Goal: Information Seeking & Learning: Learn about a topic

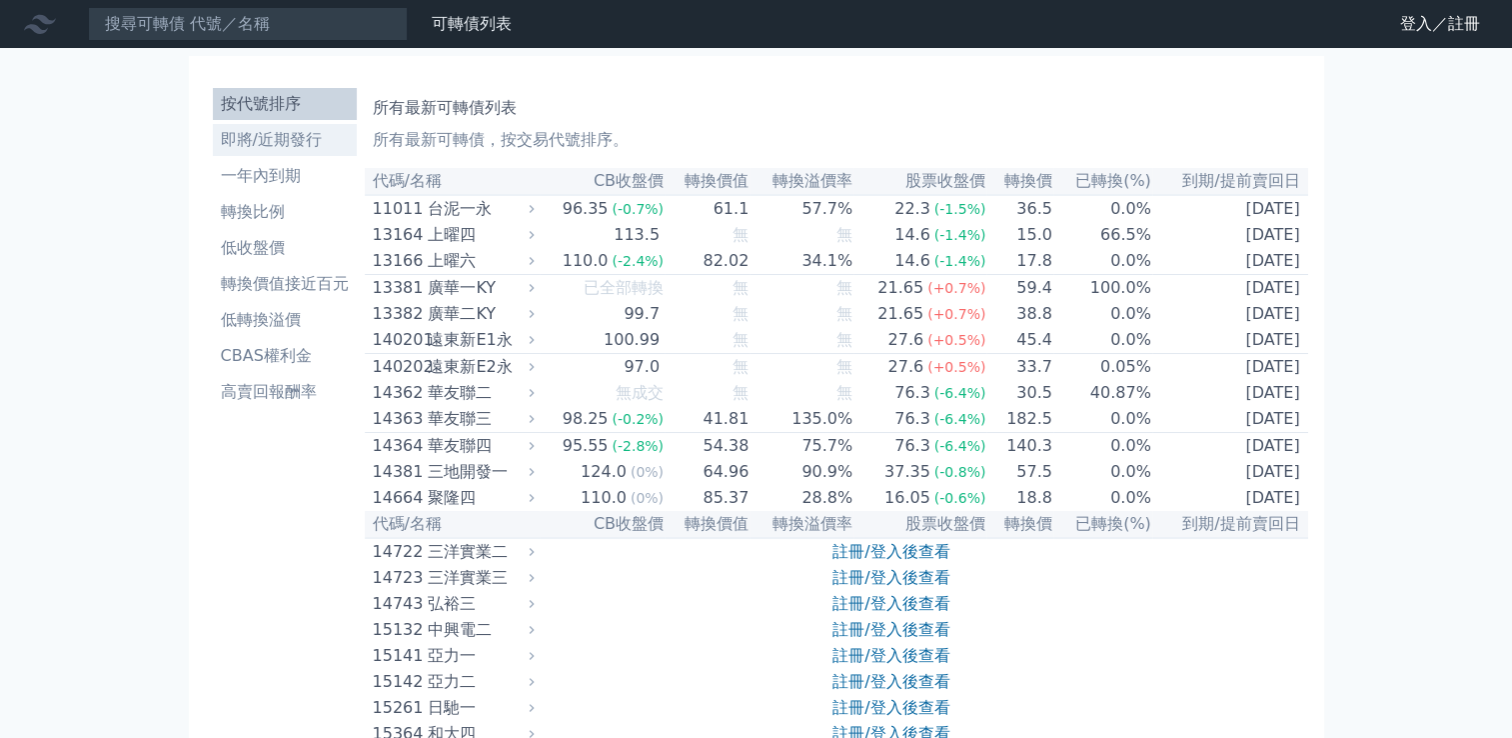
click at [230, 130] on li "即將/近期發行" at bounding box center [285, 140] width 144 height 24
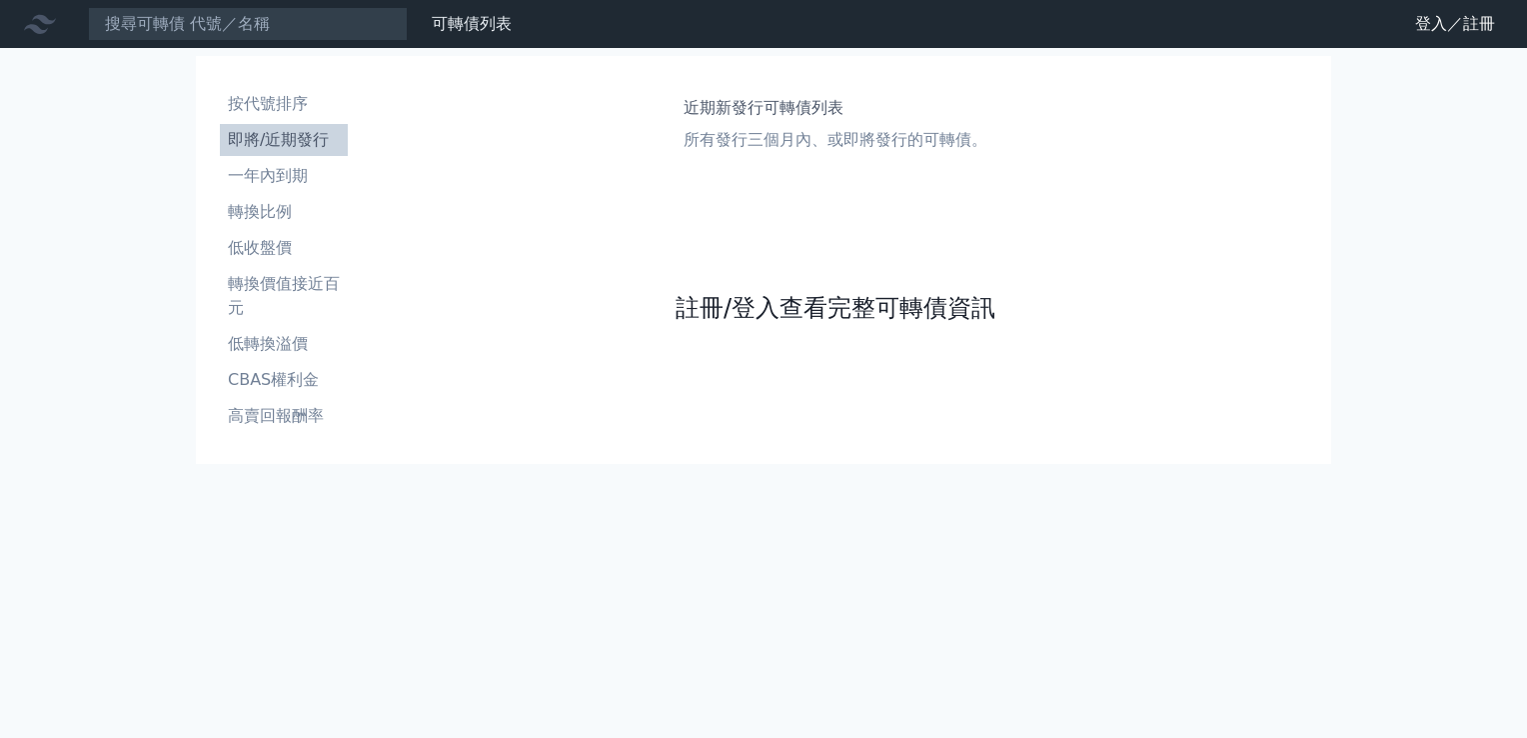
click at [776, 311] on link "註冊/登入查看完整可轉債資訊" at bounding box center [836, 308] width 320 height 32
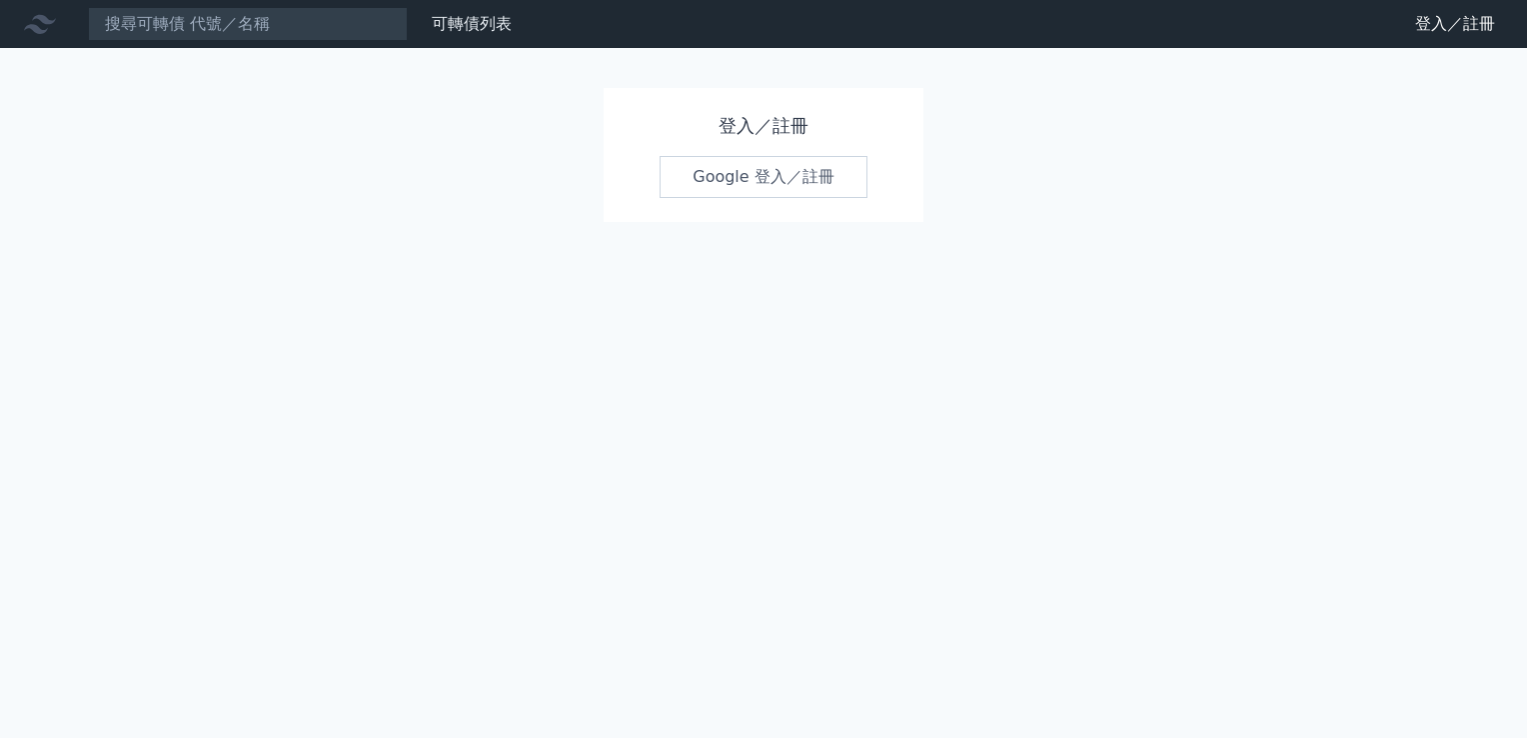
click at [785, 166] on link "Google 登入／註冊" at bounding box center [764, 177] width 208 height 42
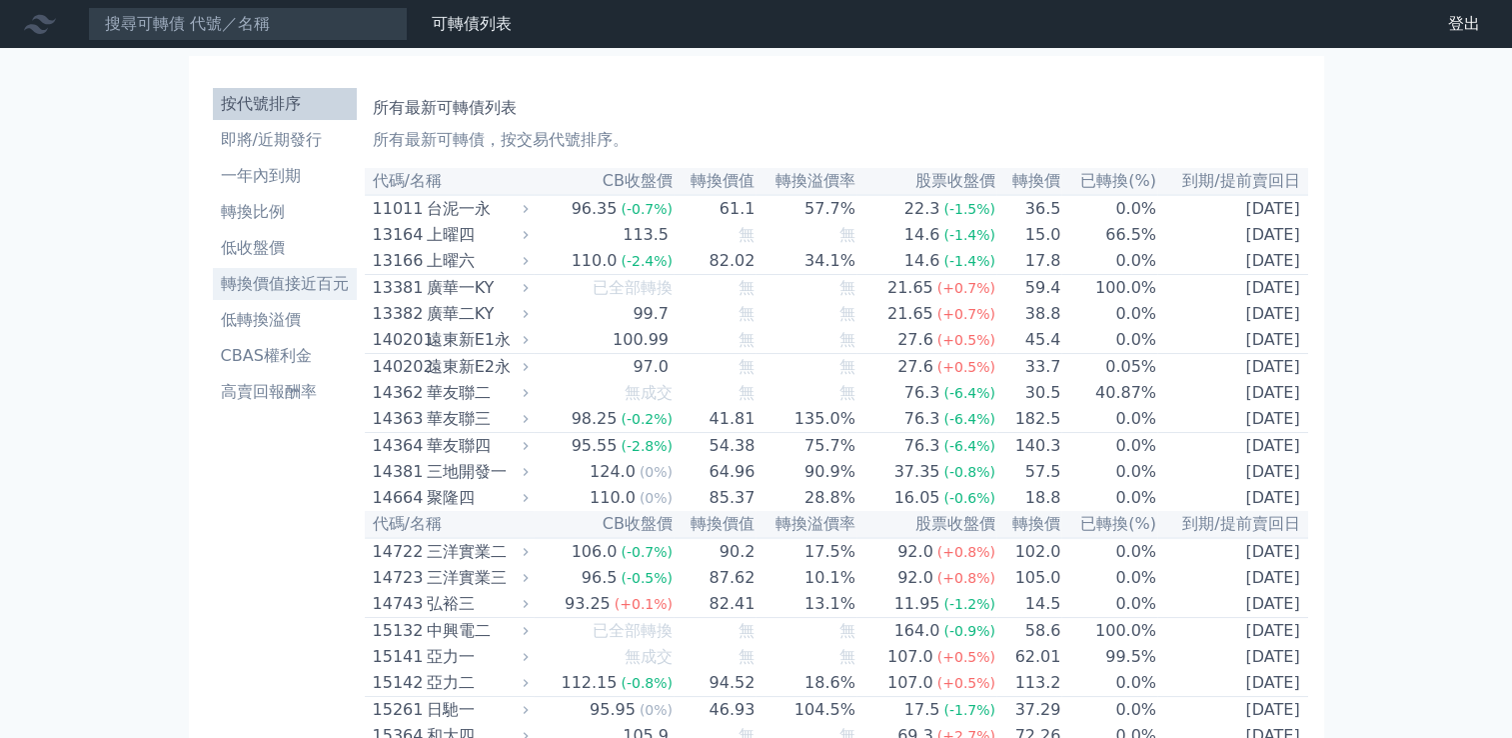
click at [320, 282] on li "轉換價值接近百元" at bounding box center [285, 284] width 144 height 24
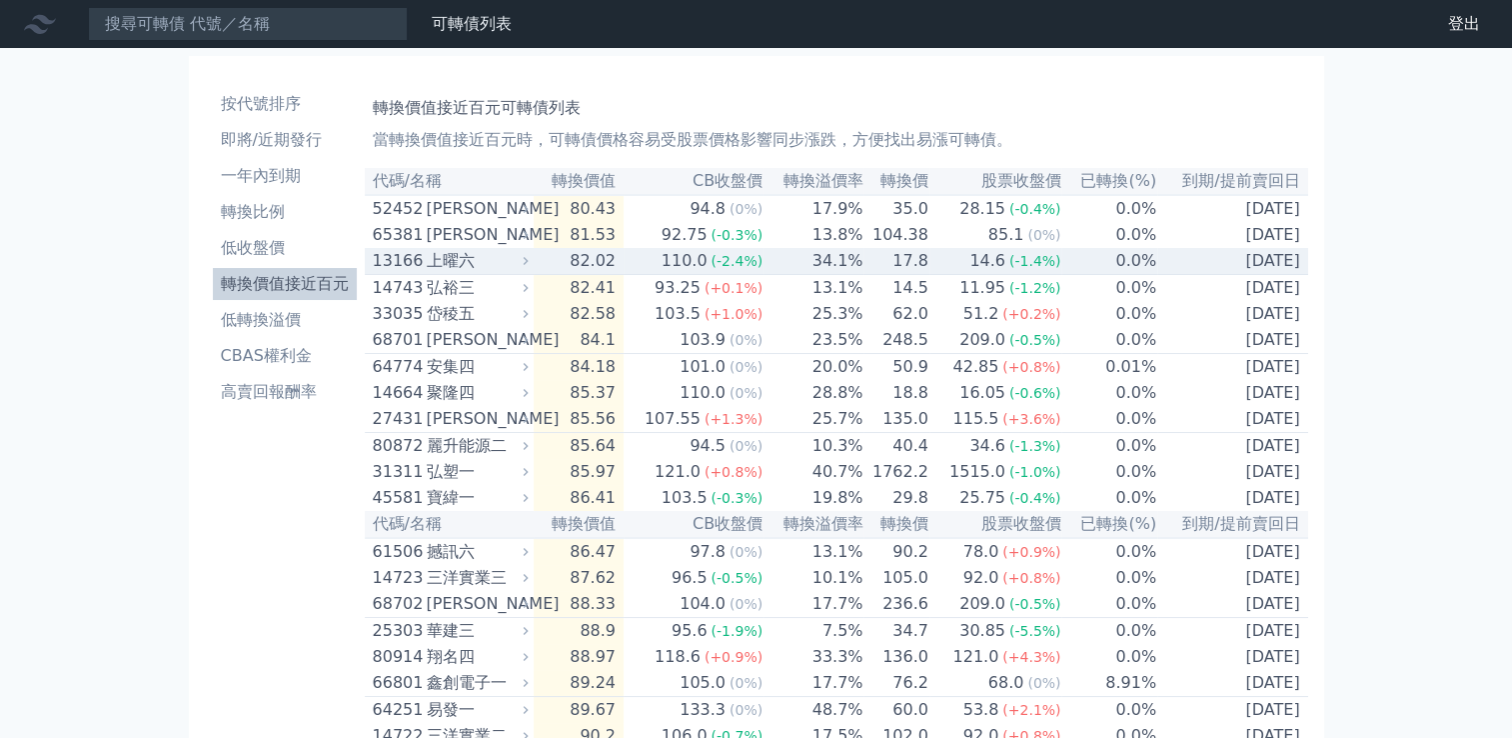
click at [442, 265] on div "上曜六" at bounding box center [476, 261] width 98 height 24
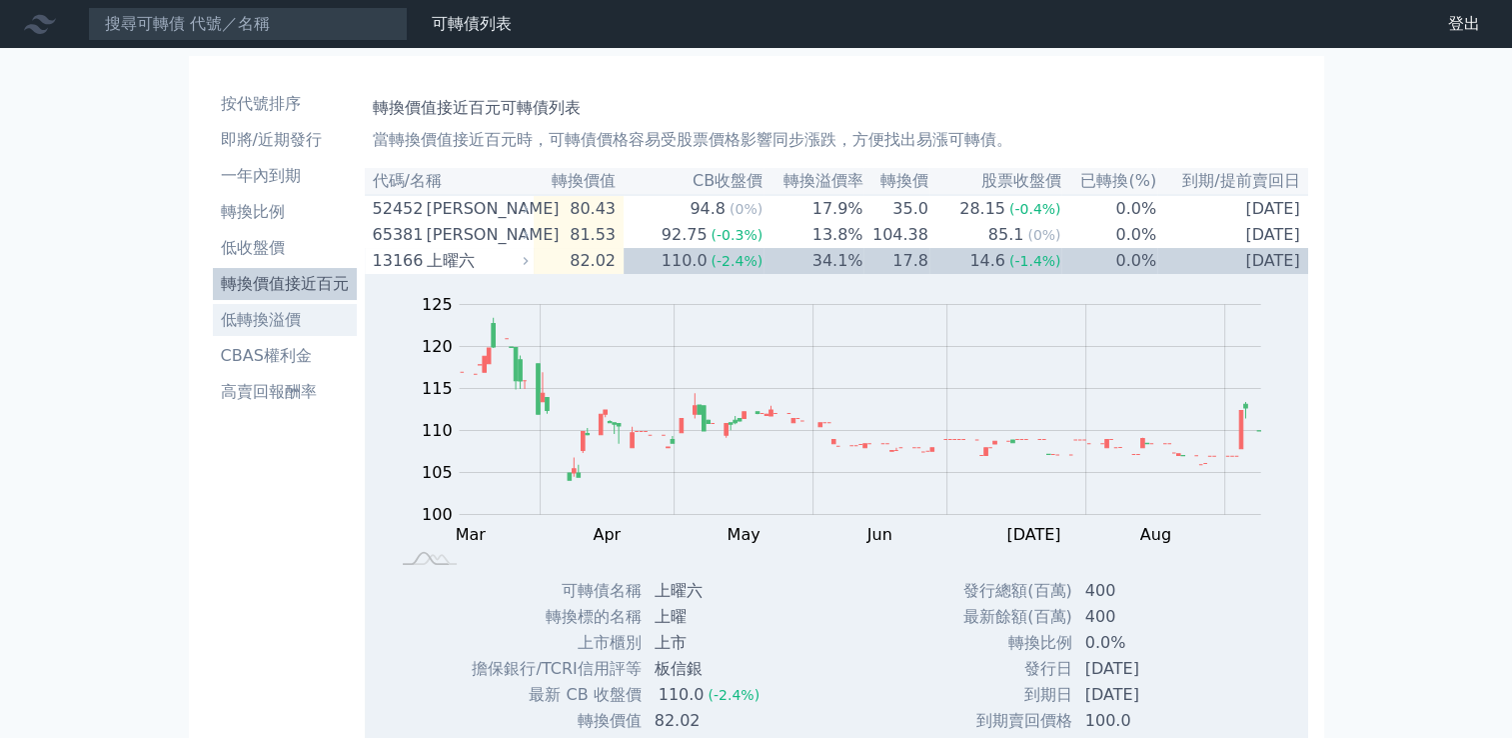
click at [251, 322] on li "低轉換溢價" at bounding box center [285, 320] width 144 height 24
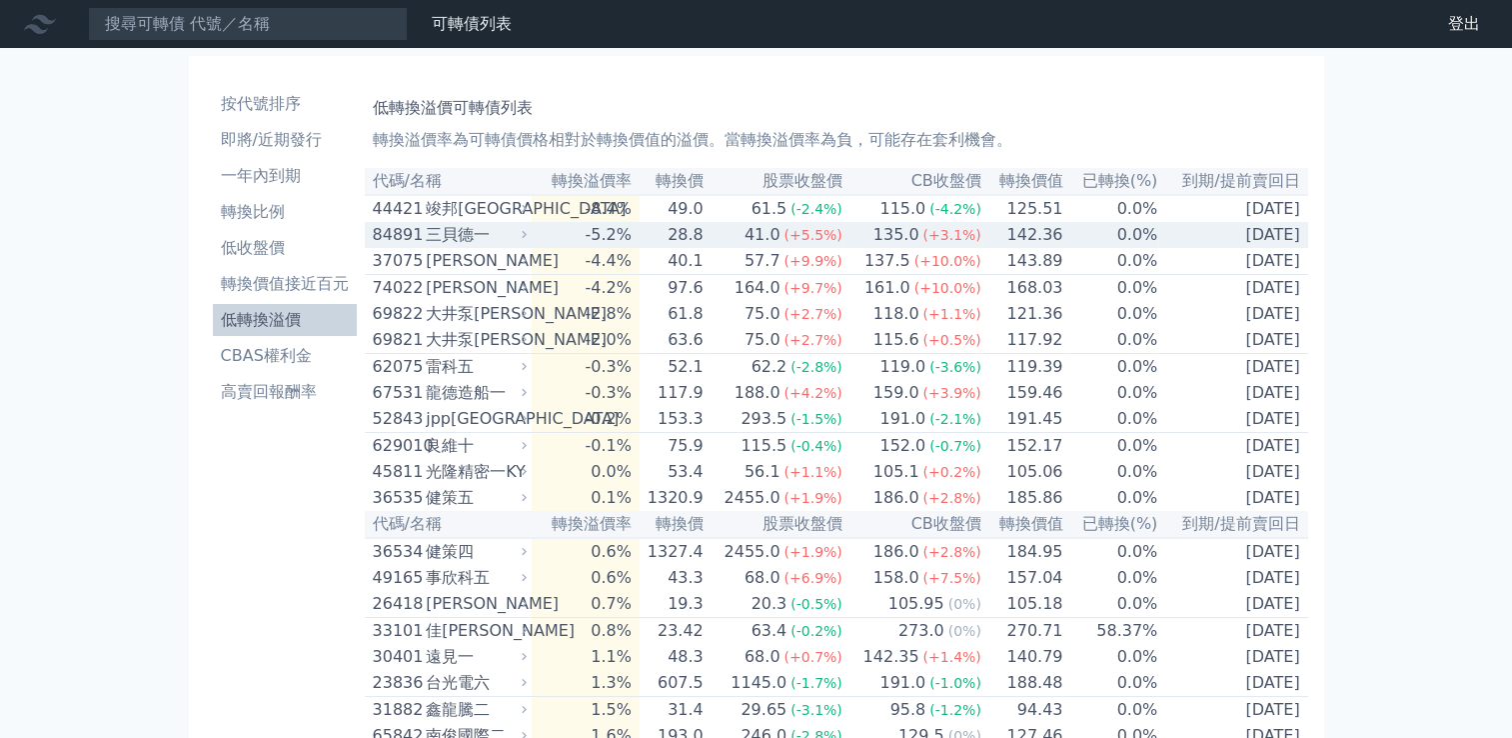
click at [467, 242] on div "三貝德一" at bounding box center [474, 235] width 97 height 24
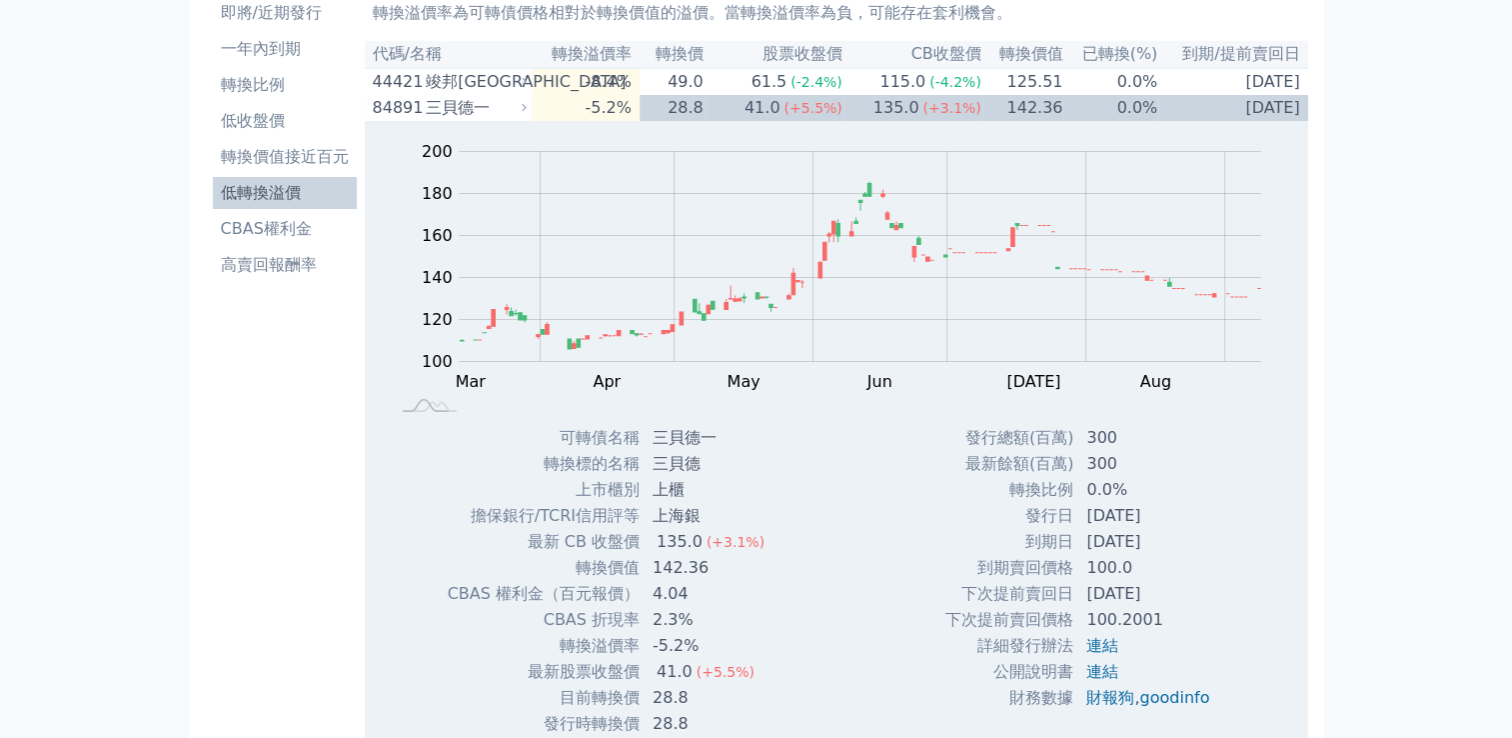
scroll to position [37, 0]
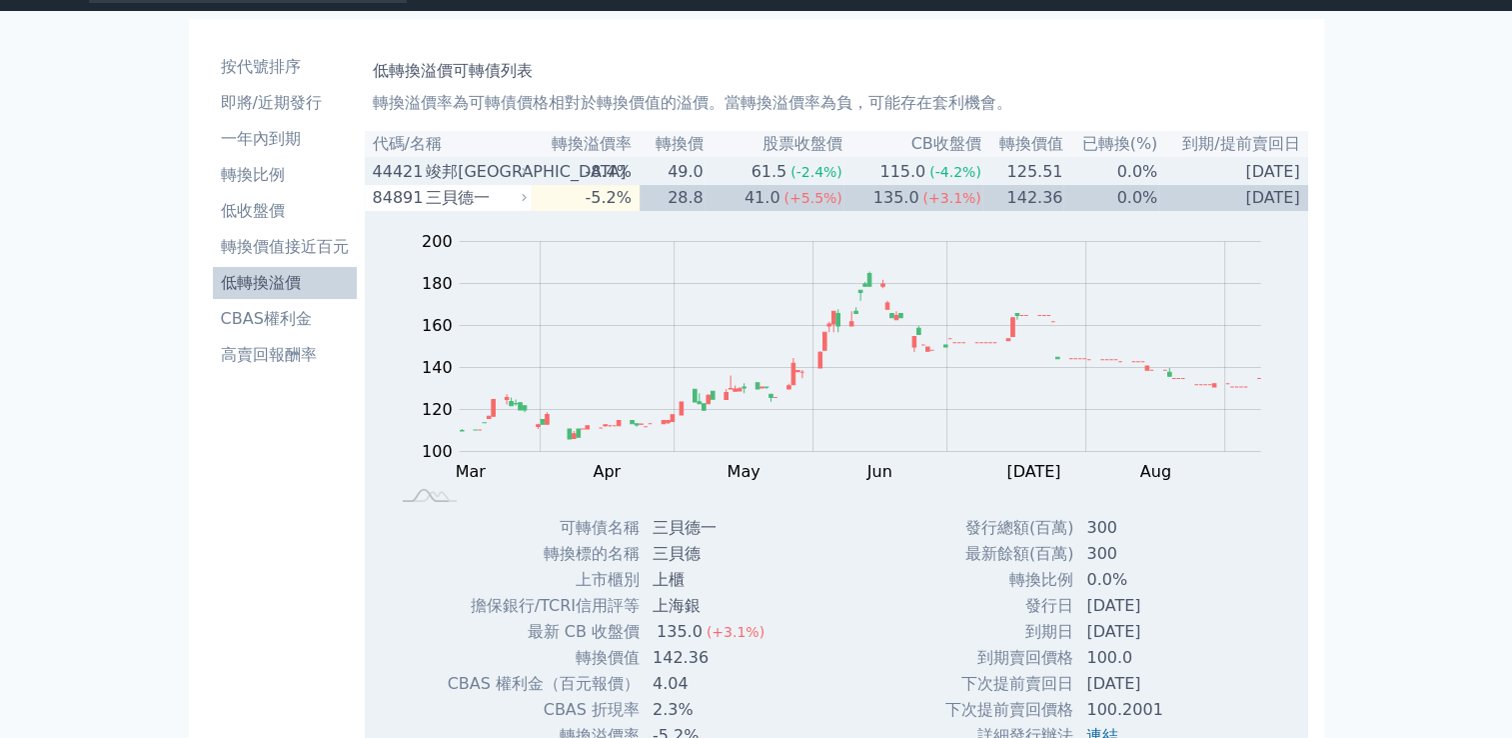
click at [704, 173] on td "49.0" at bounding box center [672, 171] width 65 height 27
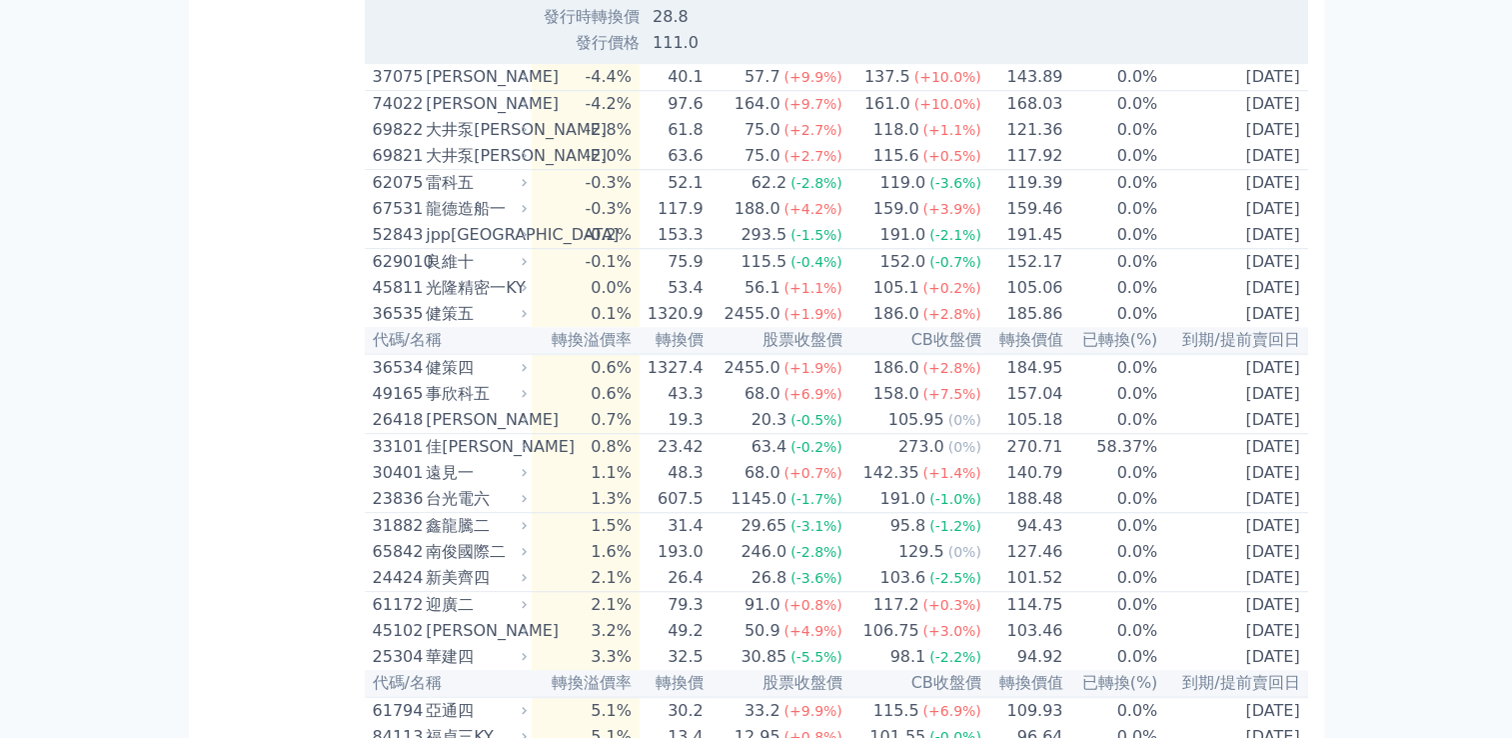
scroll to position [1547, 0]
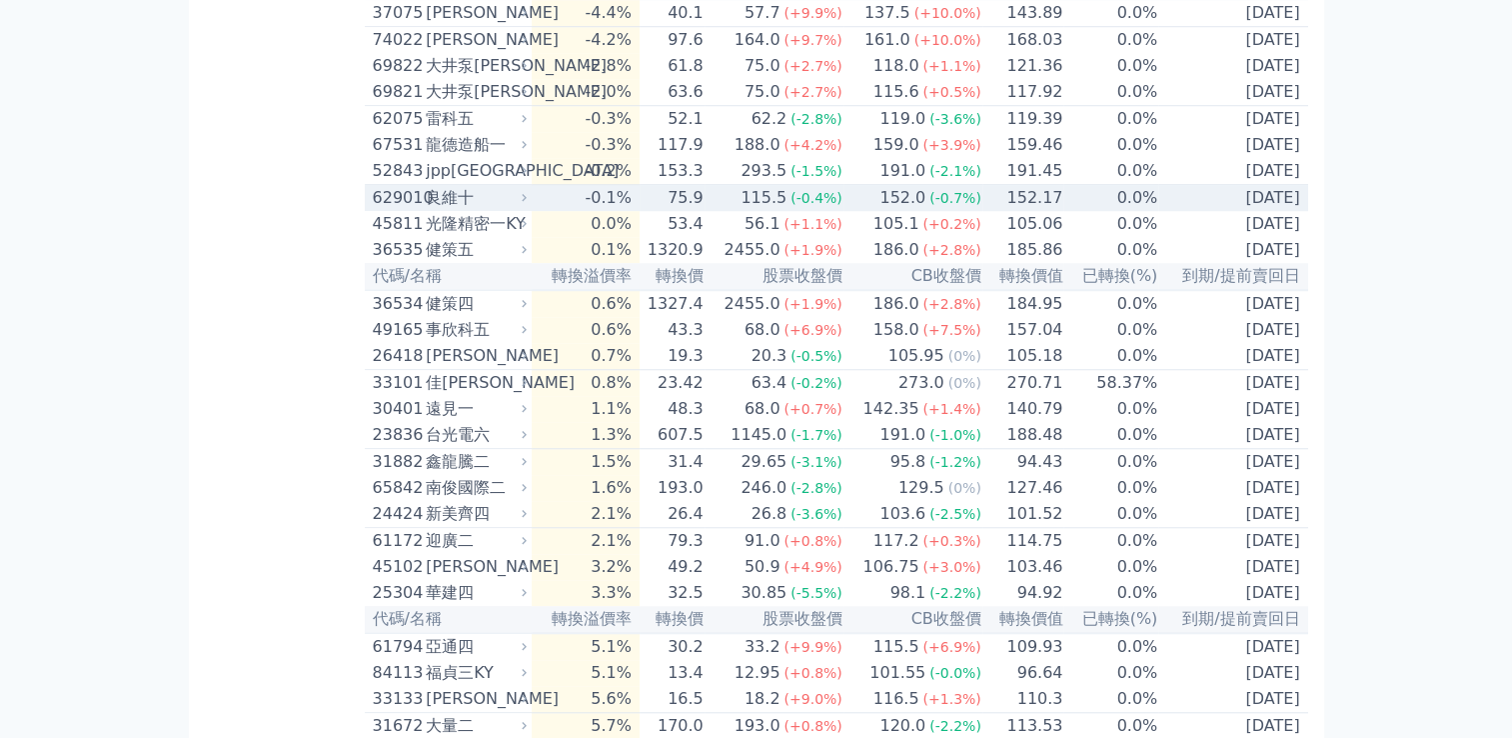
click at [458, 209] on div "良維十" at bounding box center [474, 198] width 97 height 24
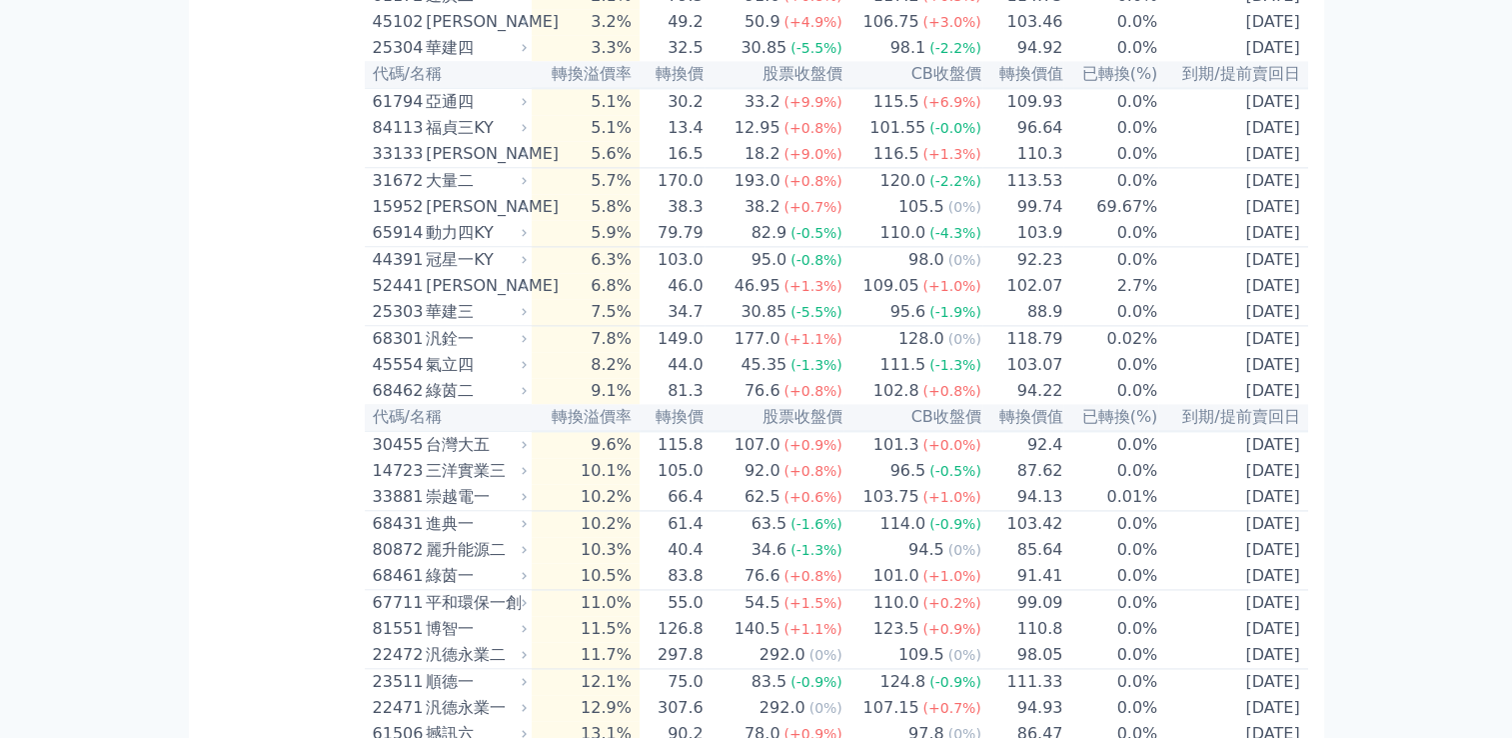
scroll to position [2872, 0]
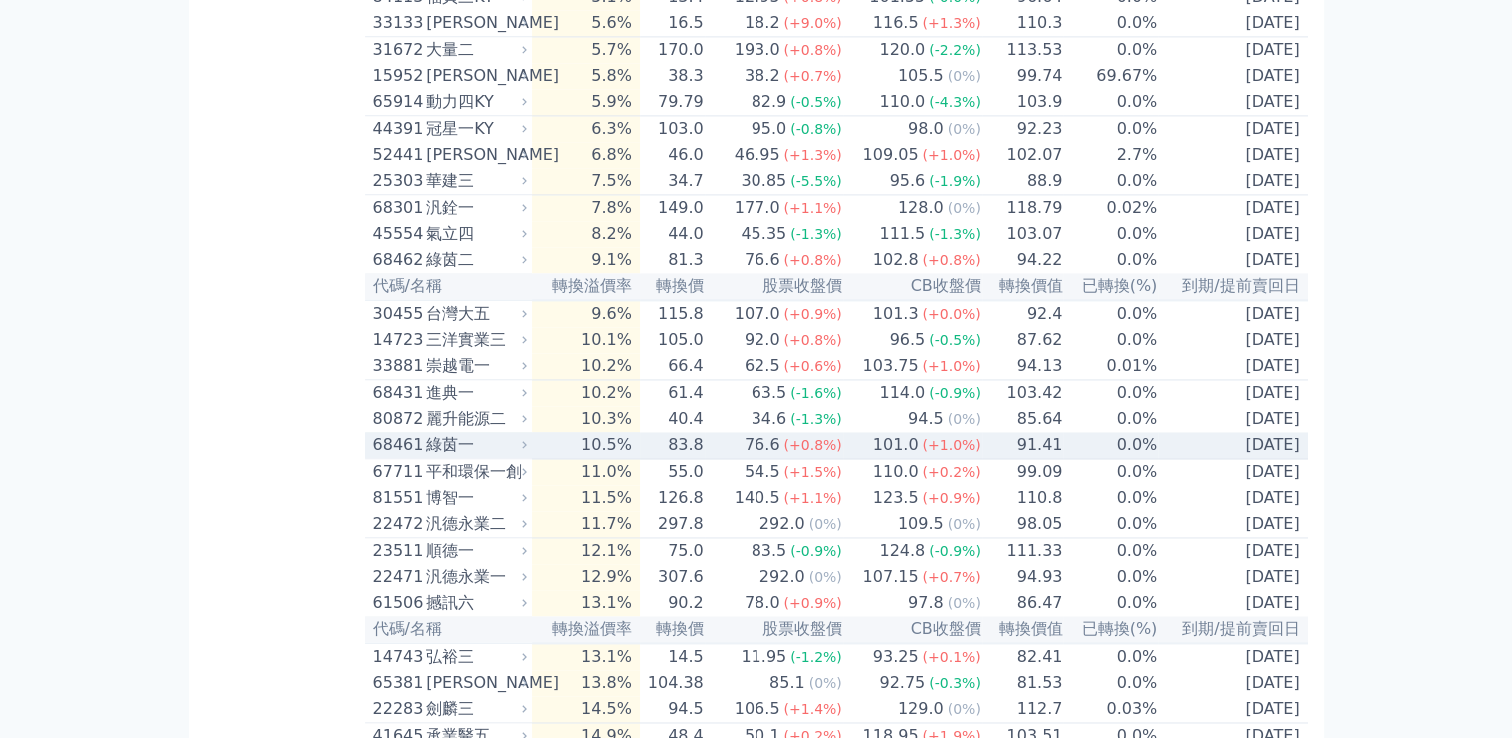
click at [470, 457] on div "綠茵一" at bounding box center [474, 445] width 97 height 24
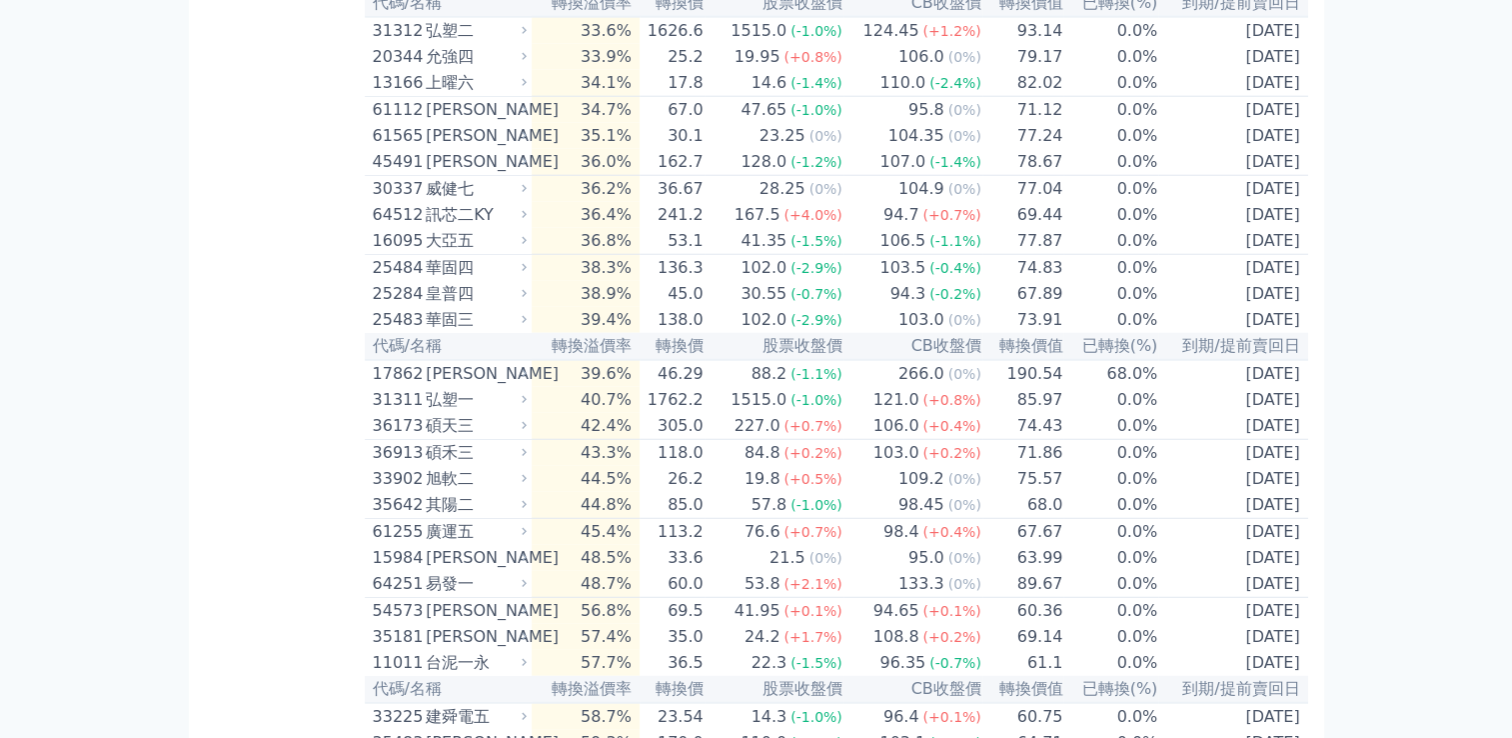
scroll to position [5398, 0]
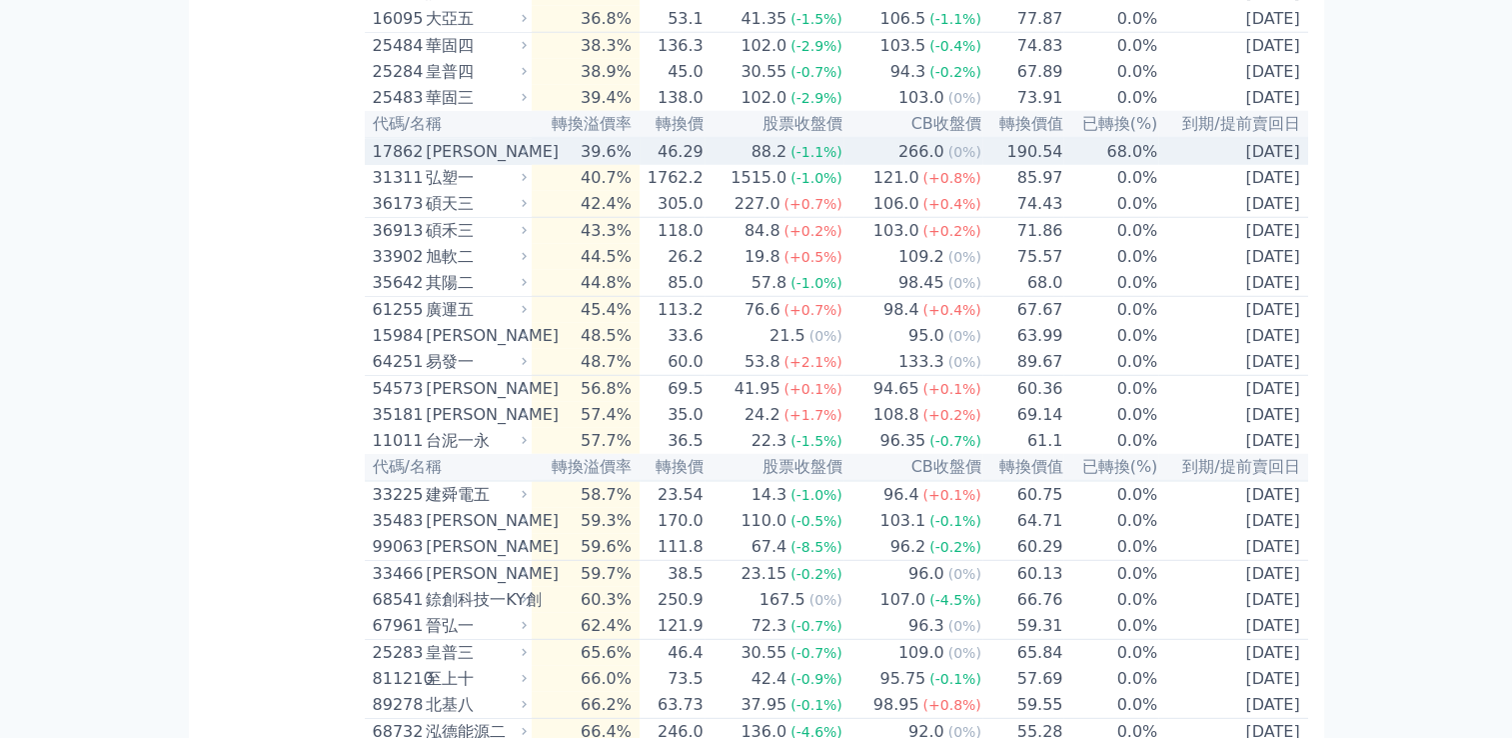
click at [440, 164] on div "[PERSON_NAME]" at bounding box center [474, 152] width 97 height 24
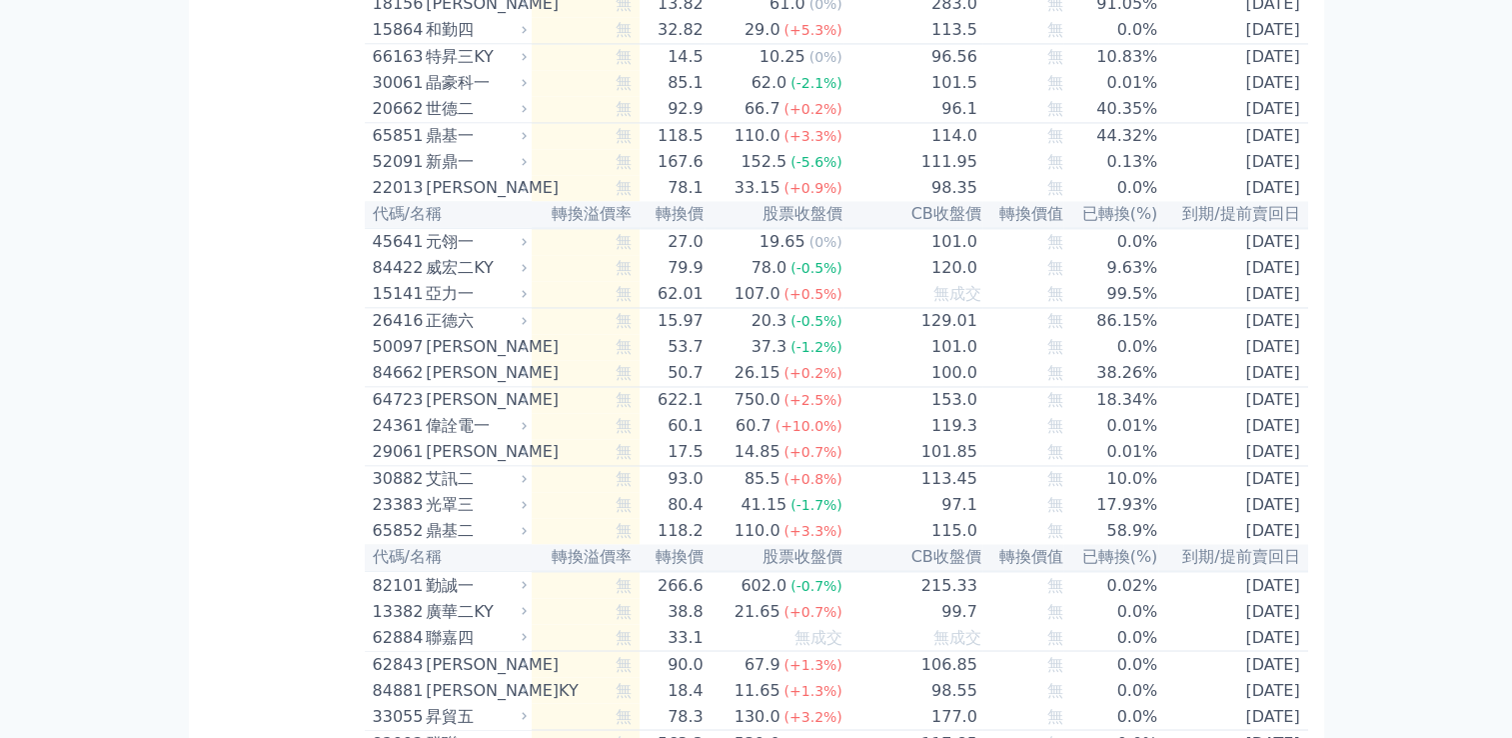
scroll to position [10506, 0]
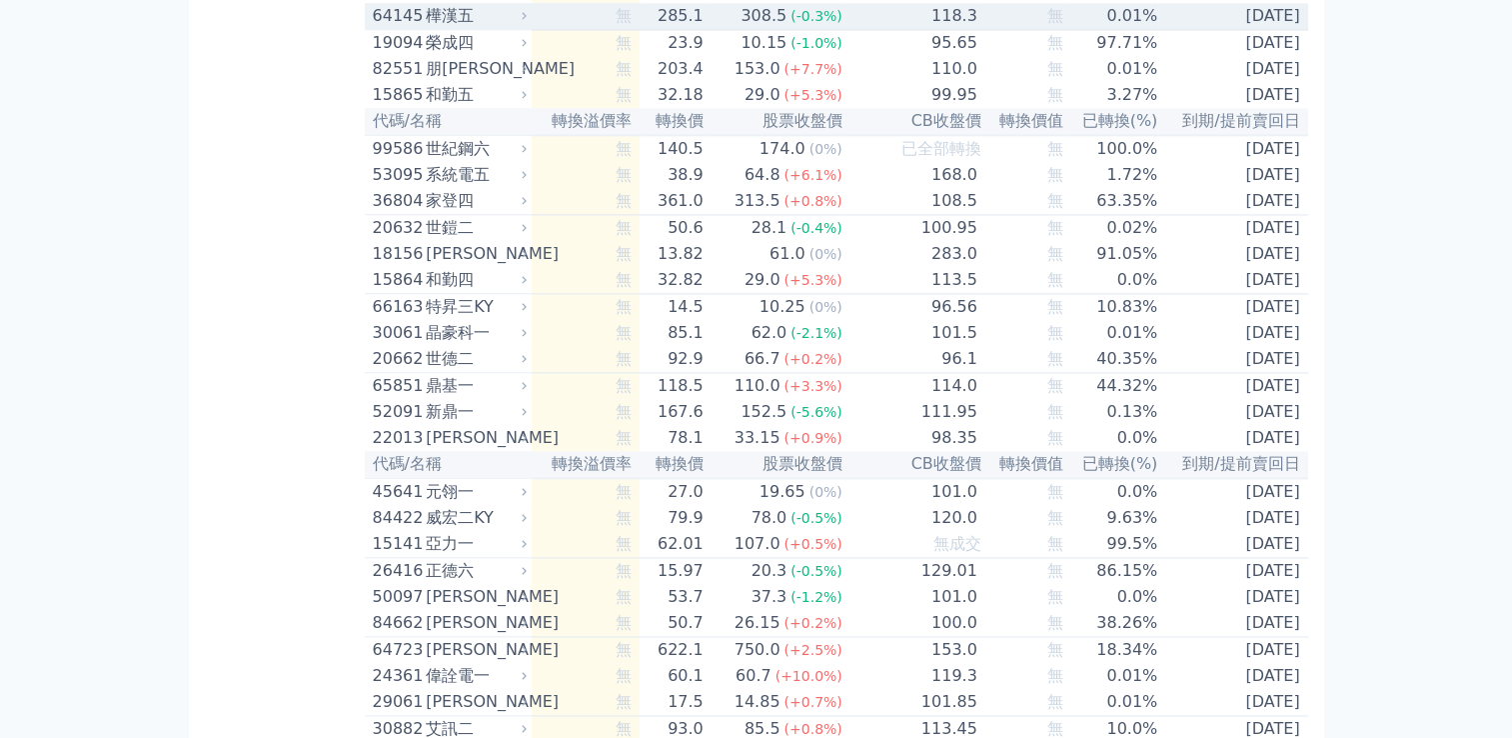
click at [463, 28] on div "樺漢五" at bounding box center [474, 16] width 97 height 24
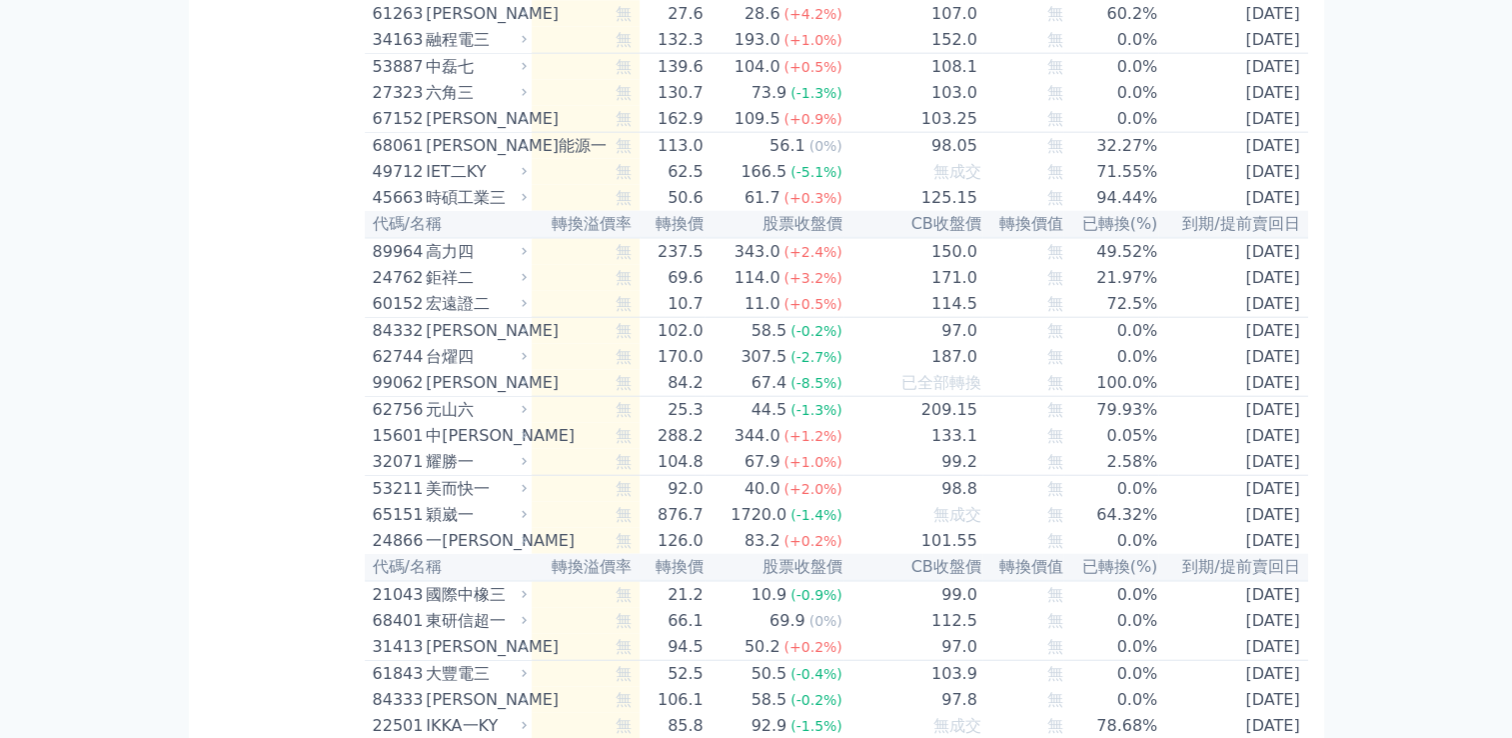
scroll to position [12666, 0]
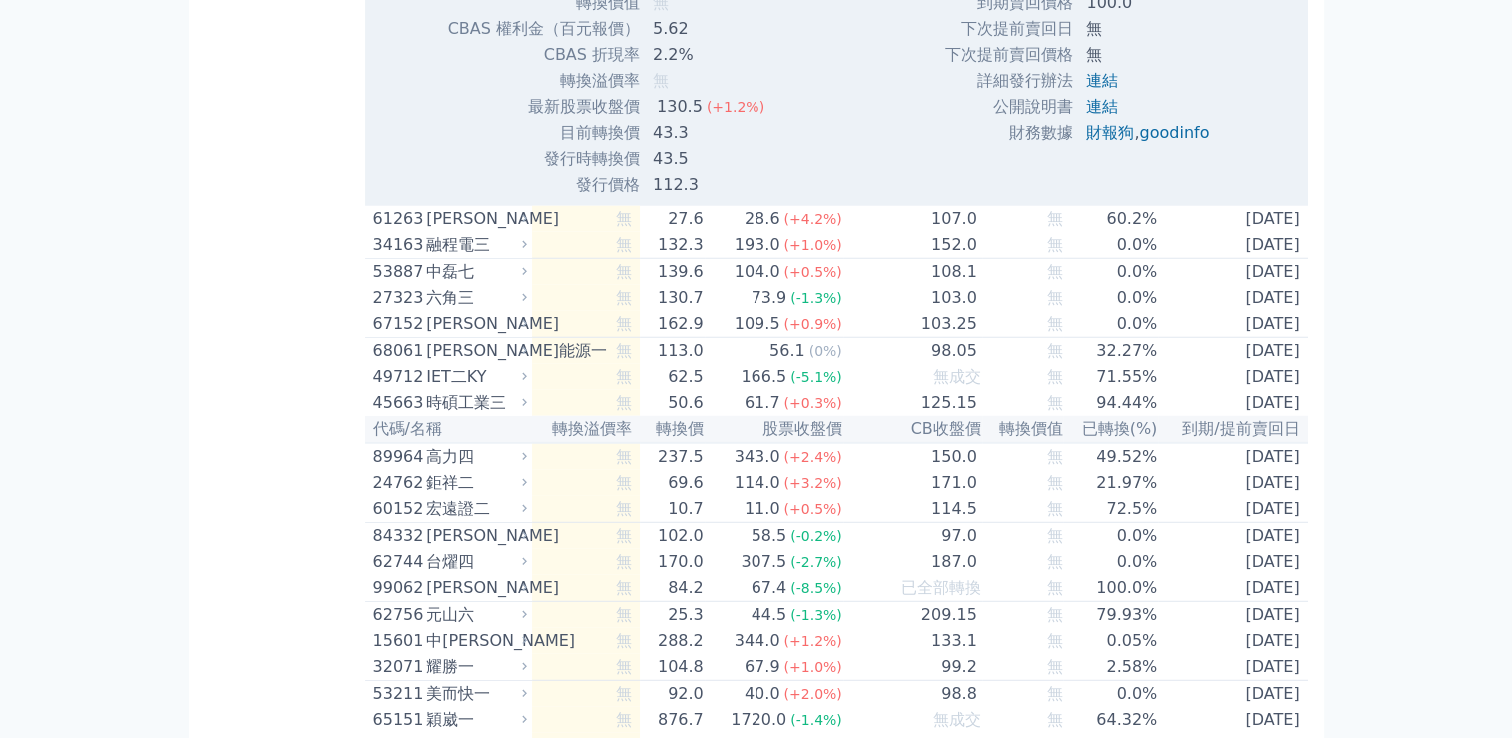
scroll to position [13024, 0]
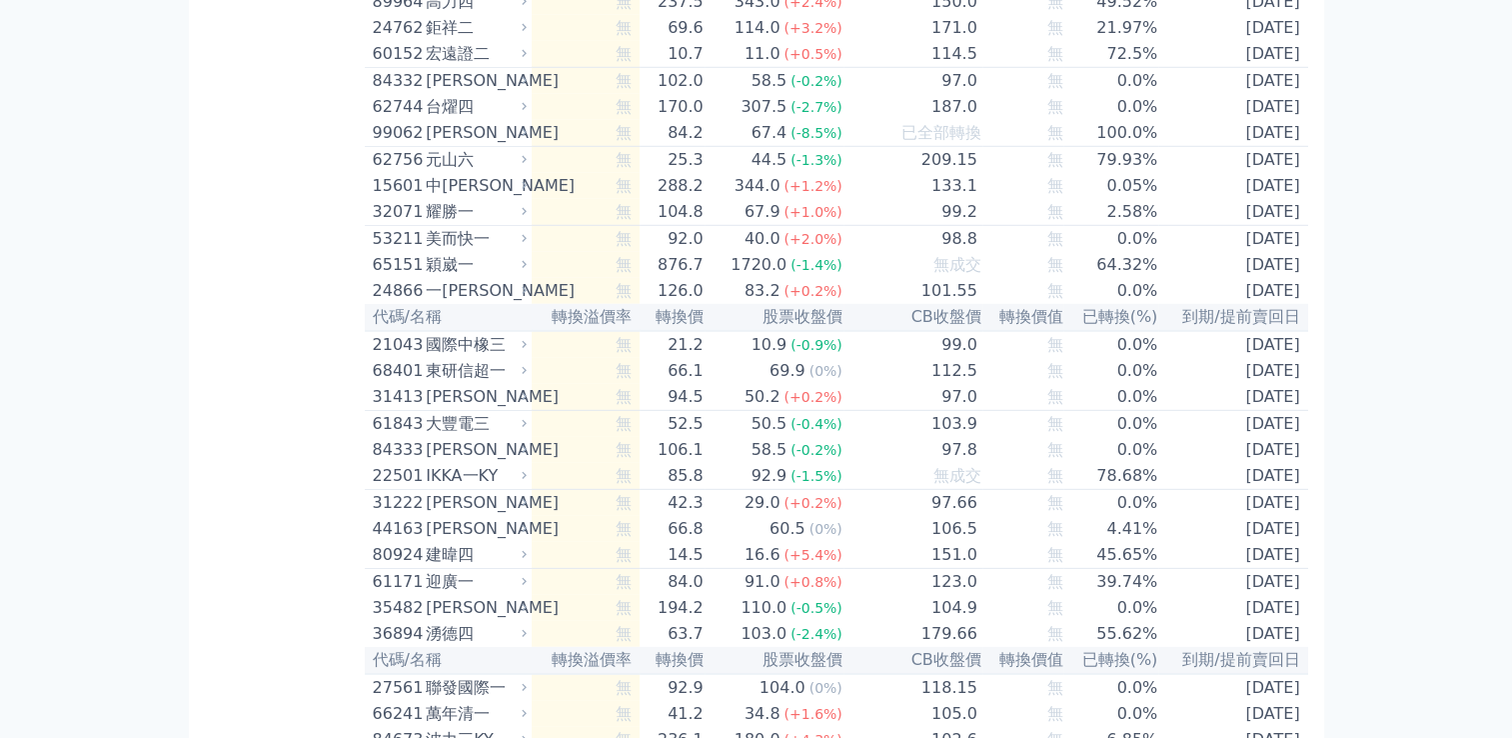
scroll to position [13555, 0]
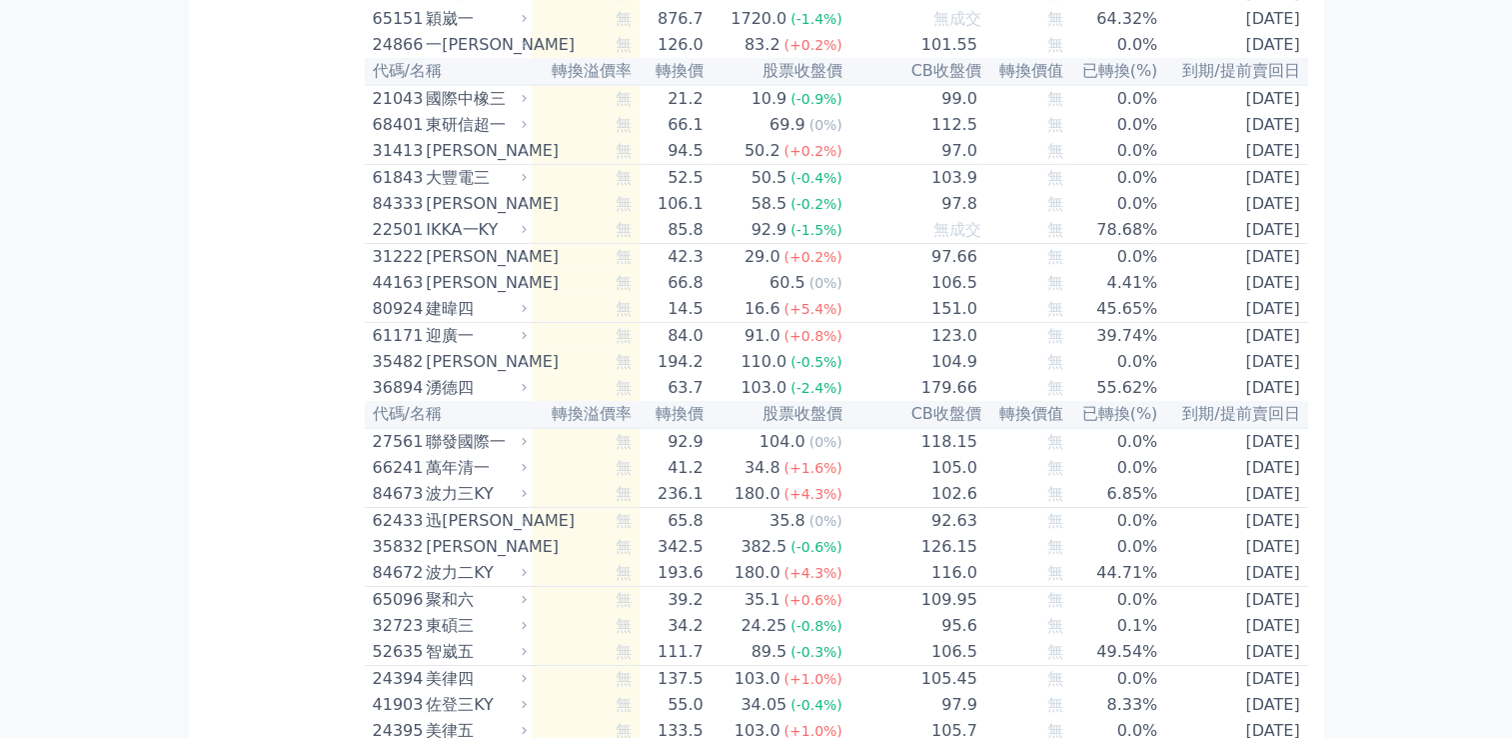
scroll to position [14239, 0]
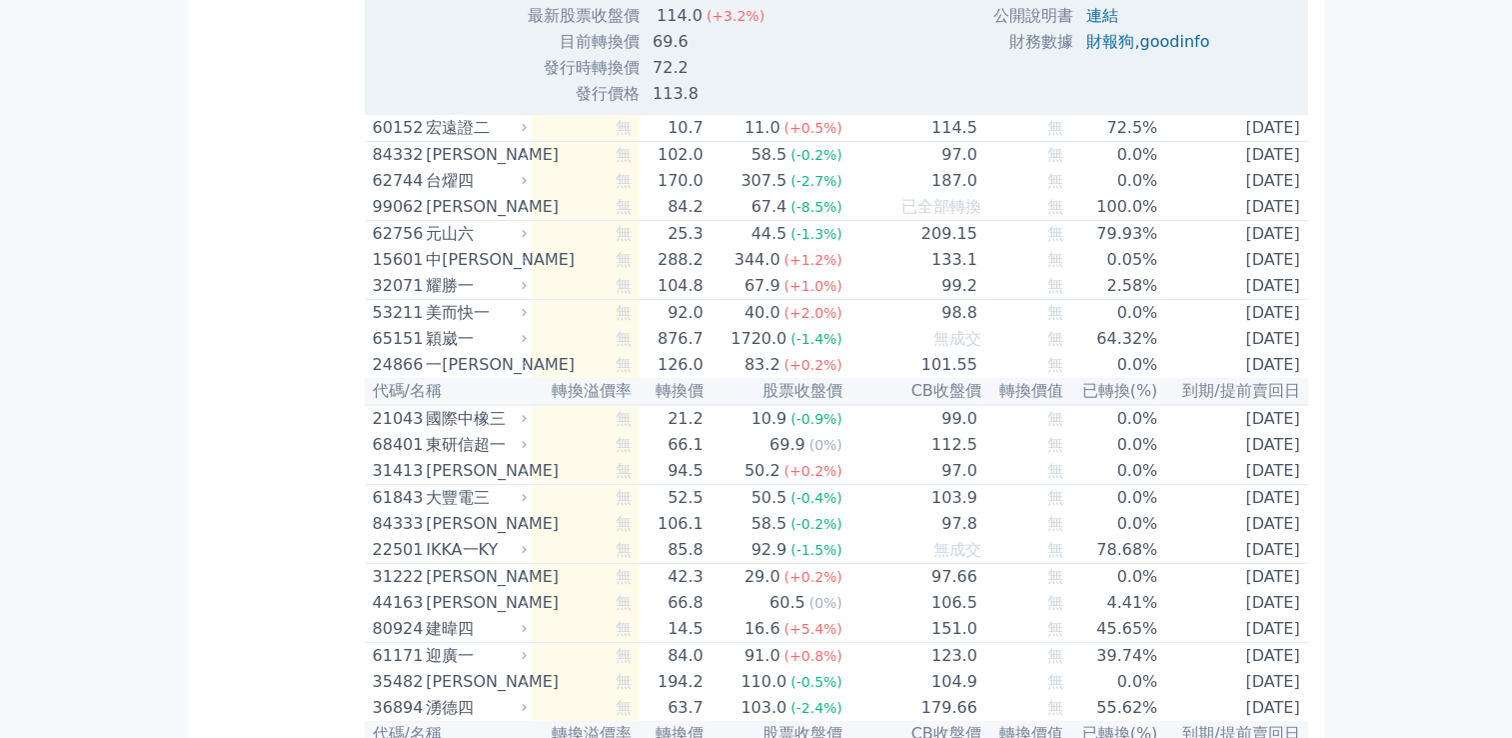
scroll to position [15566, 0]
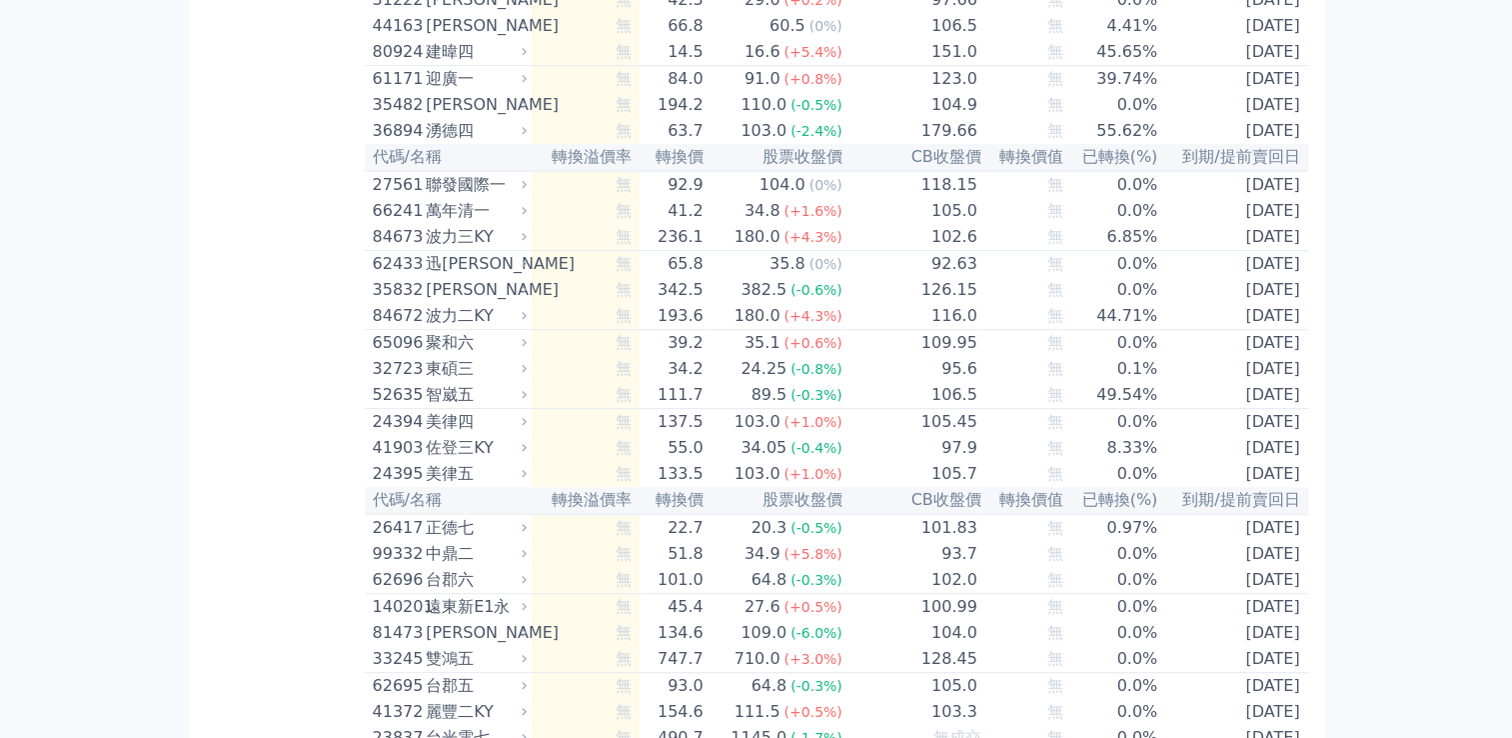
scroll to position [16581, 0]
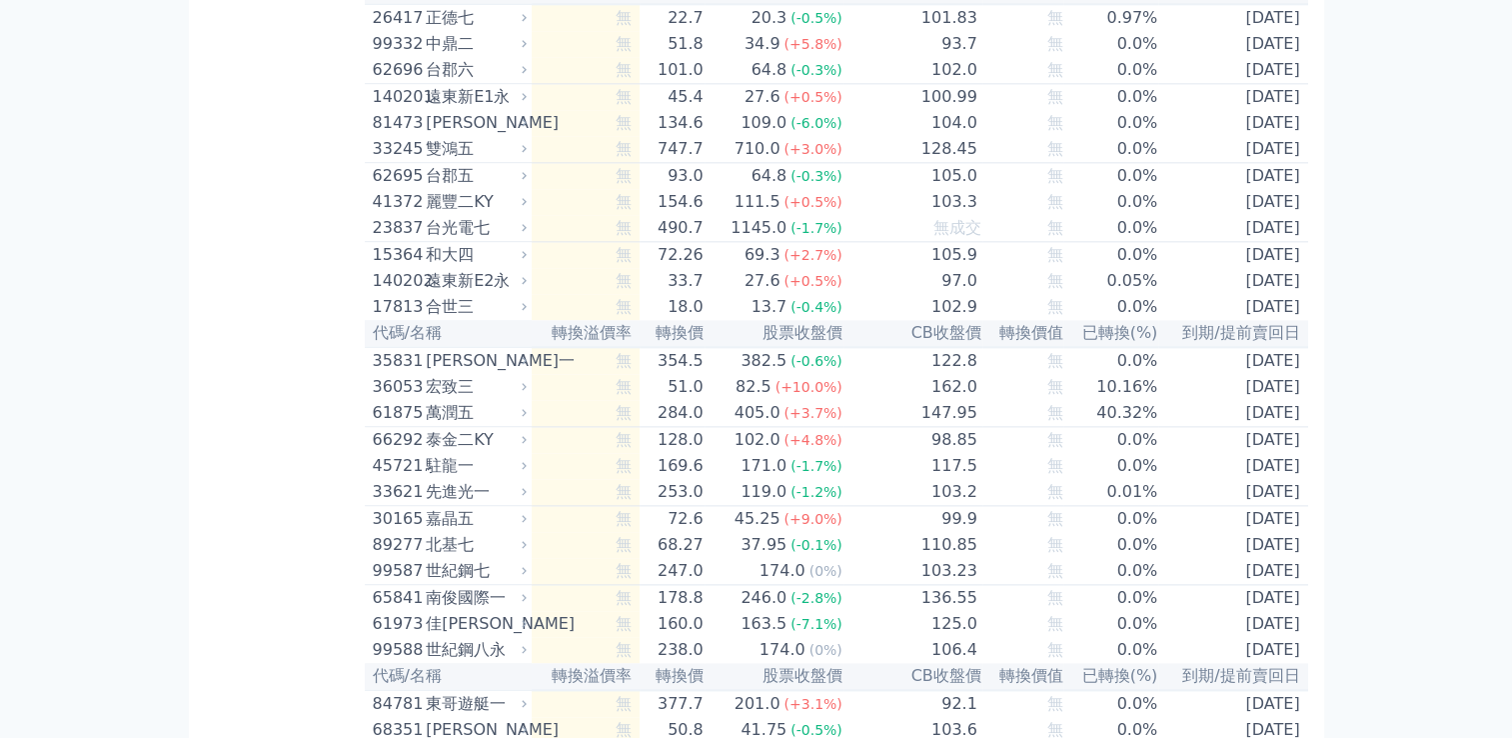
scroll to position [17791, 0]
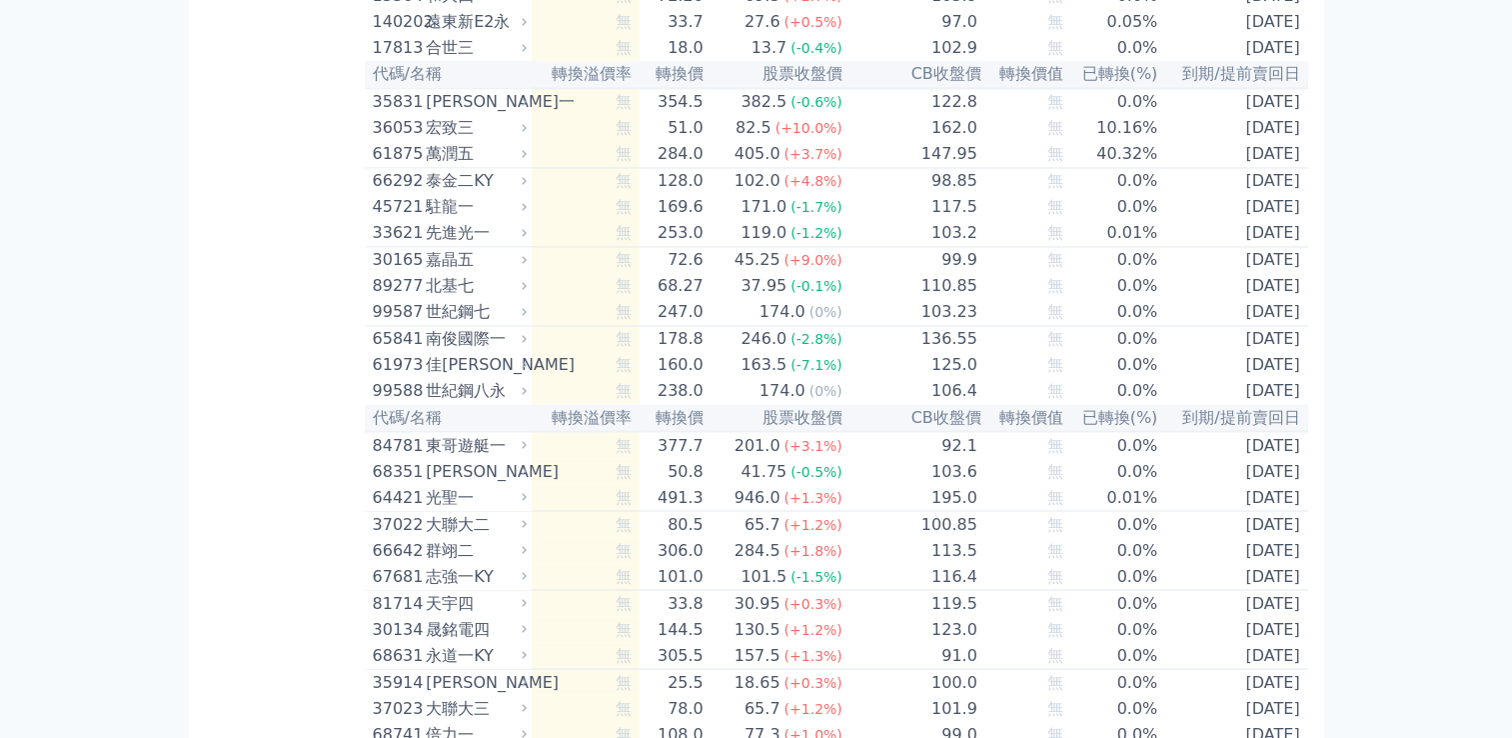
scroll to position [18516, 0]
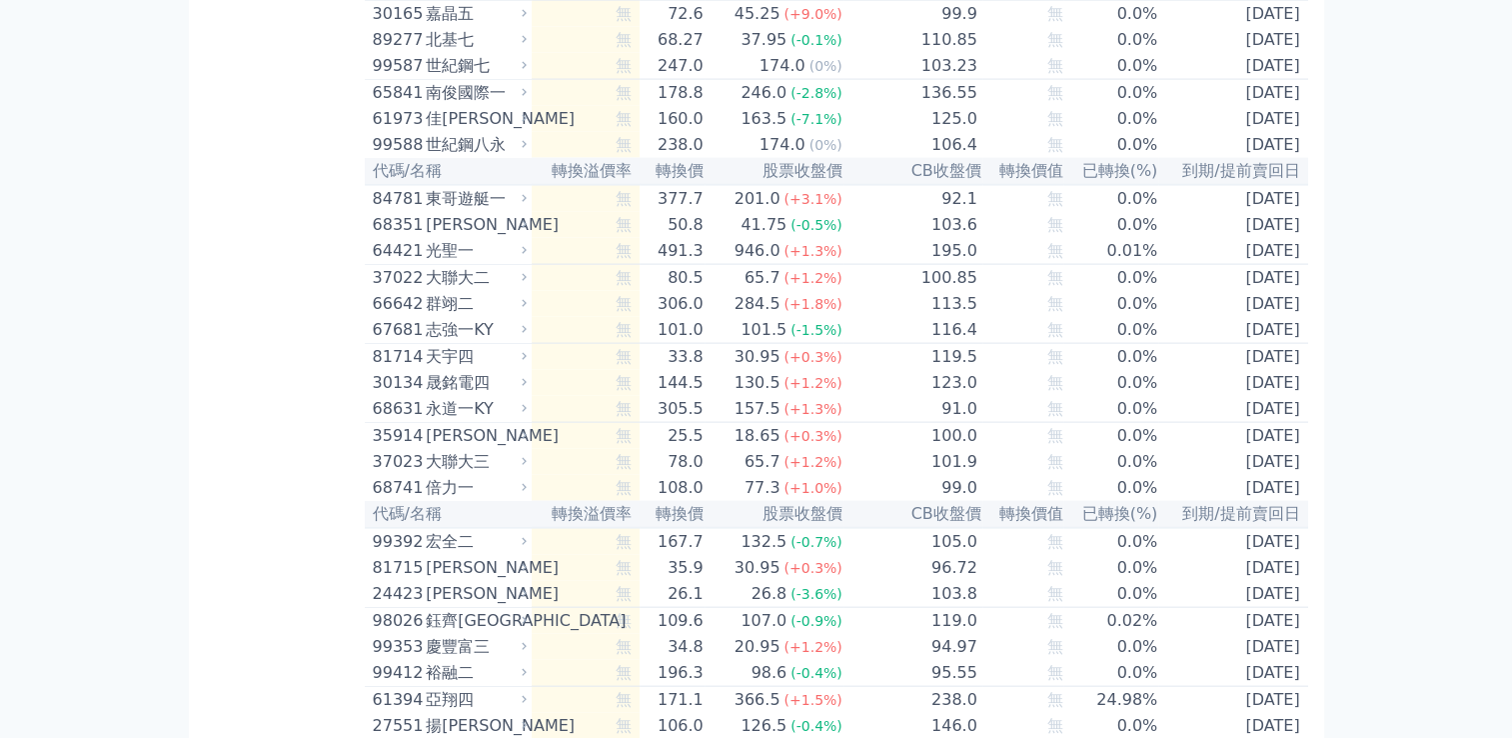
scroll to position [19460, 0]
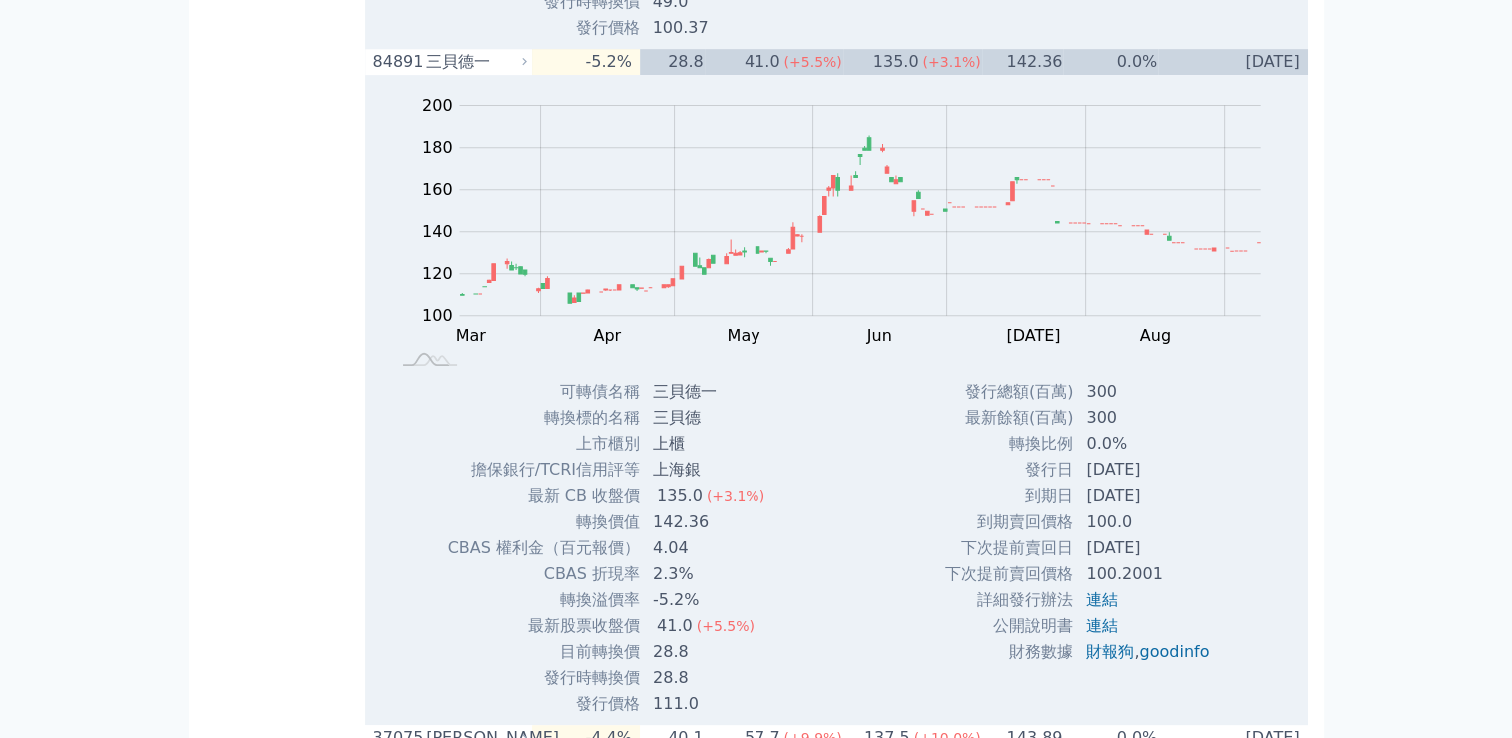
scroll to position [0, 0]
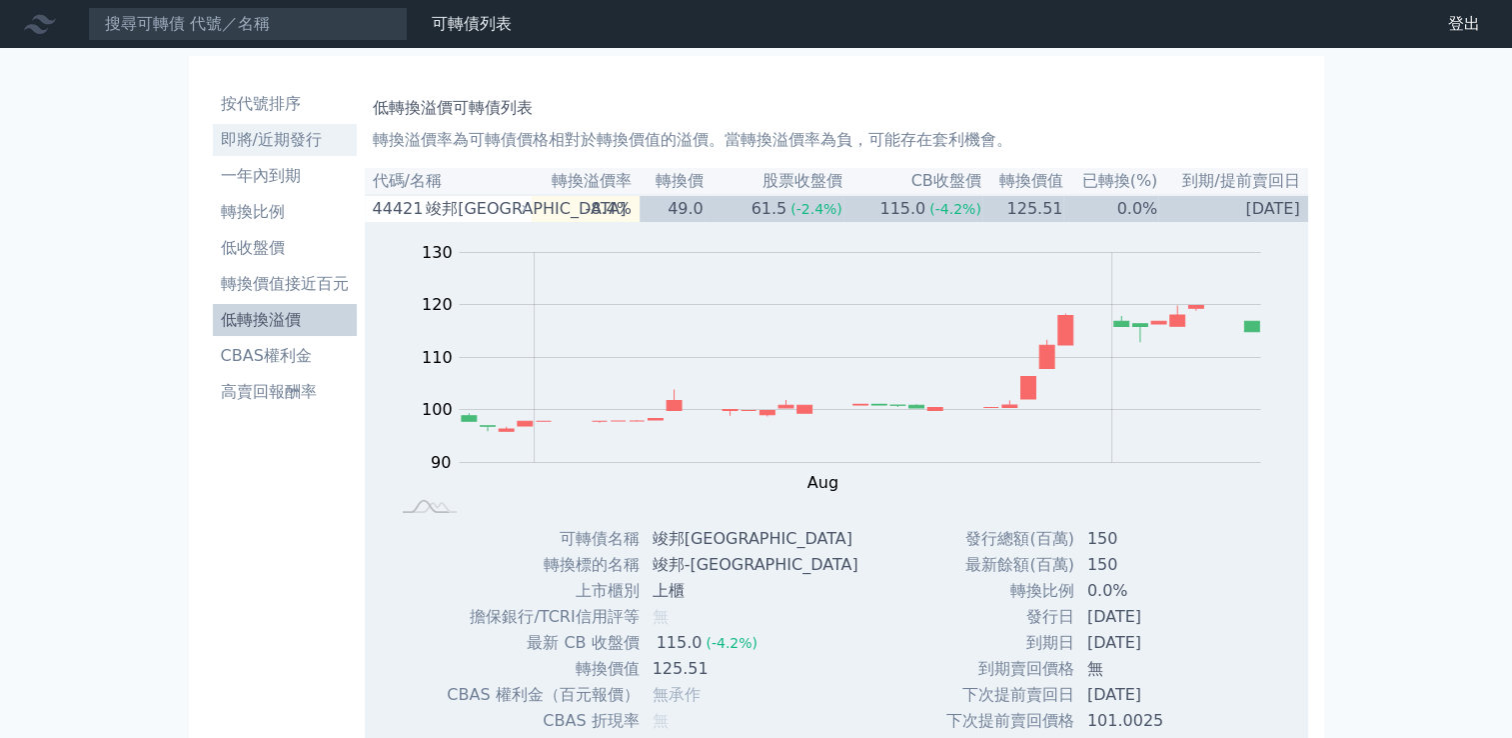
click at [280, 145] on li "即將/近期發行" at bounding box center [285, 140] width 144 height 24
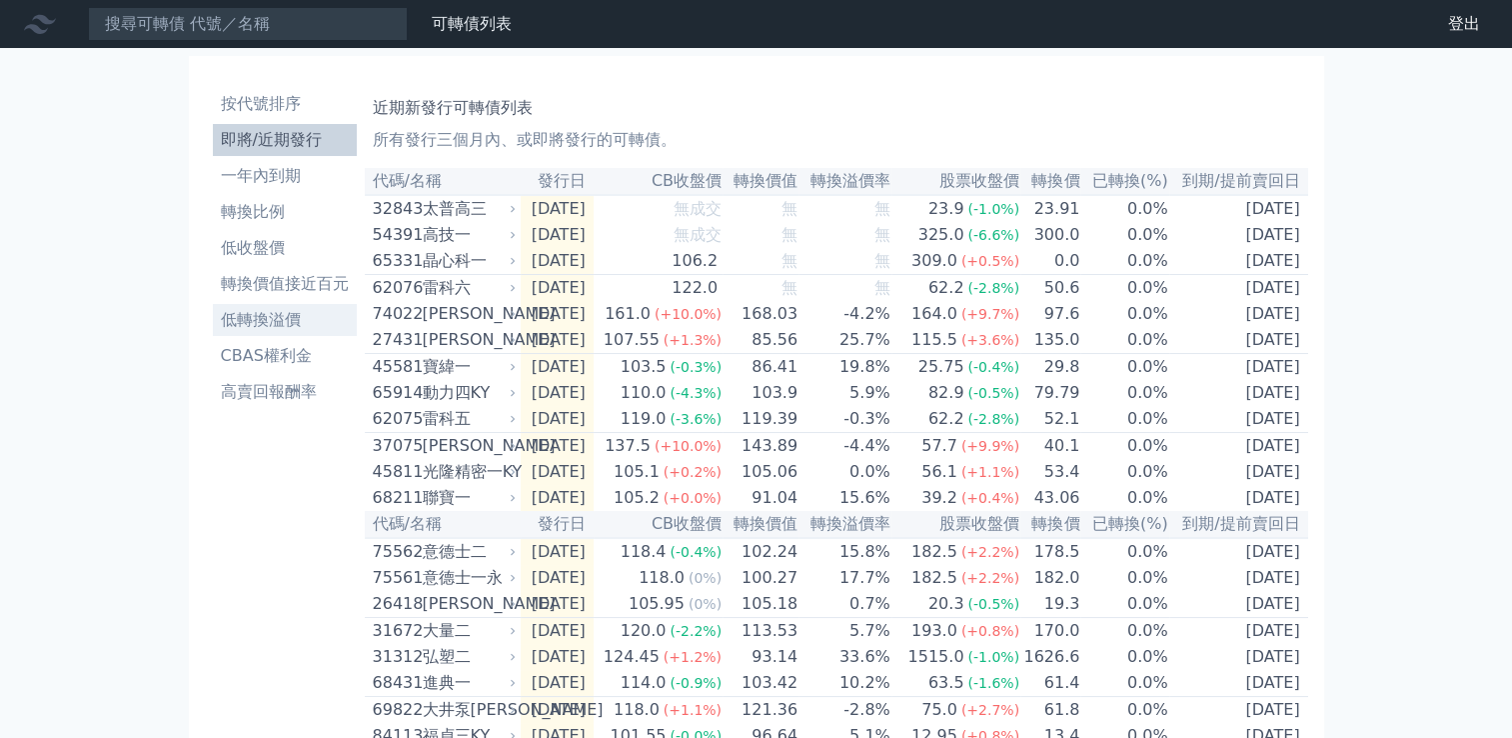
click at [275, 327] on li "低轉換溢價" at bounding box center [285, 320] width 144 height 24
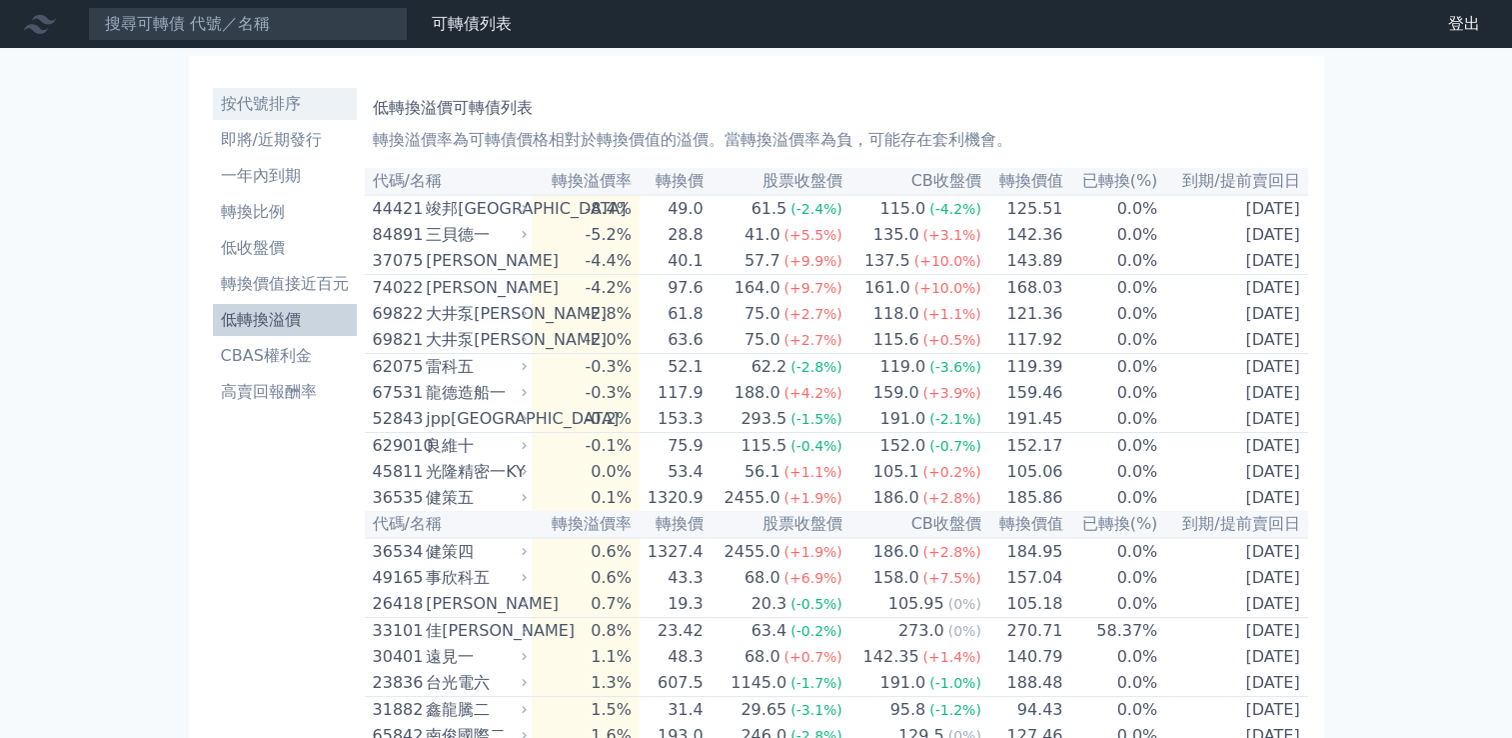
click at [291, 100] on li "按代號排序" at bounding box center [285, 104] width 144 height 24
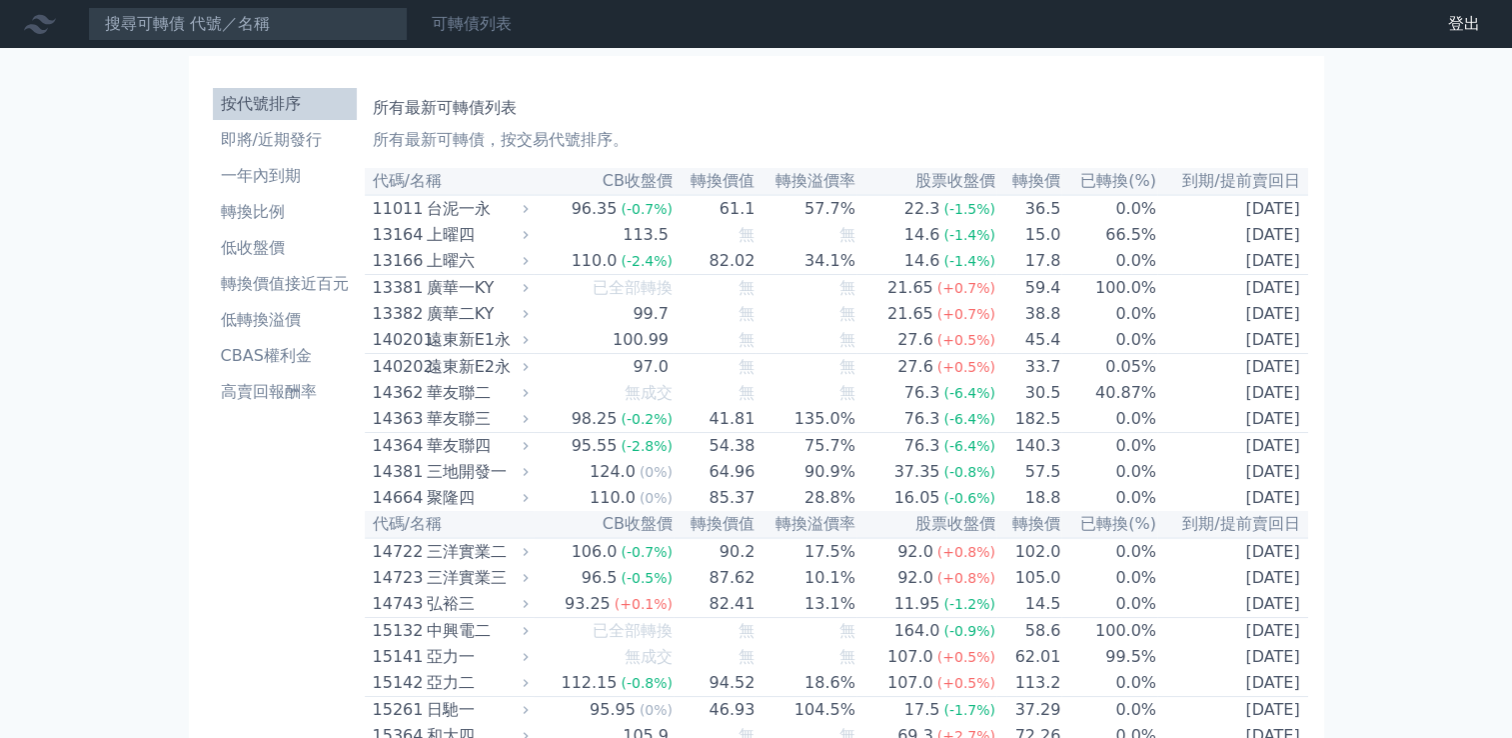
click at [484, 31] on link "可轉債列表" at bounding box center [472, 23] width 80 height 19
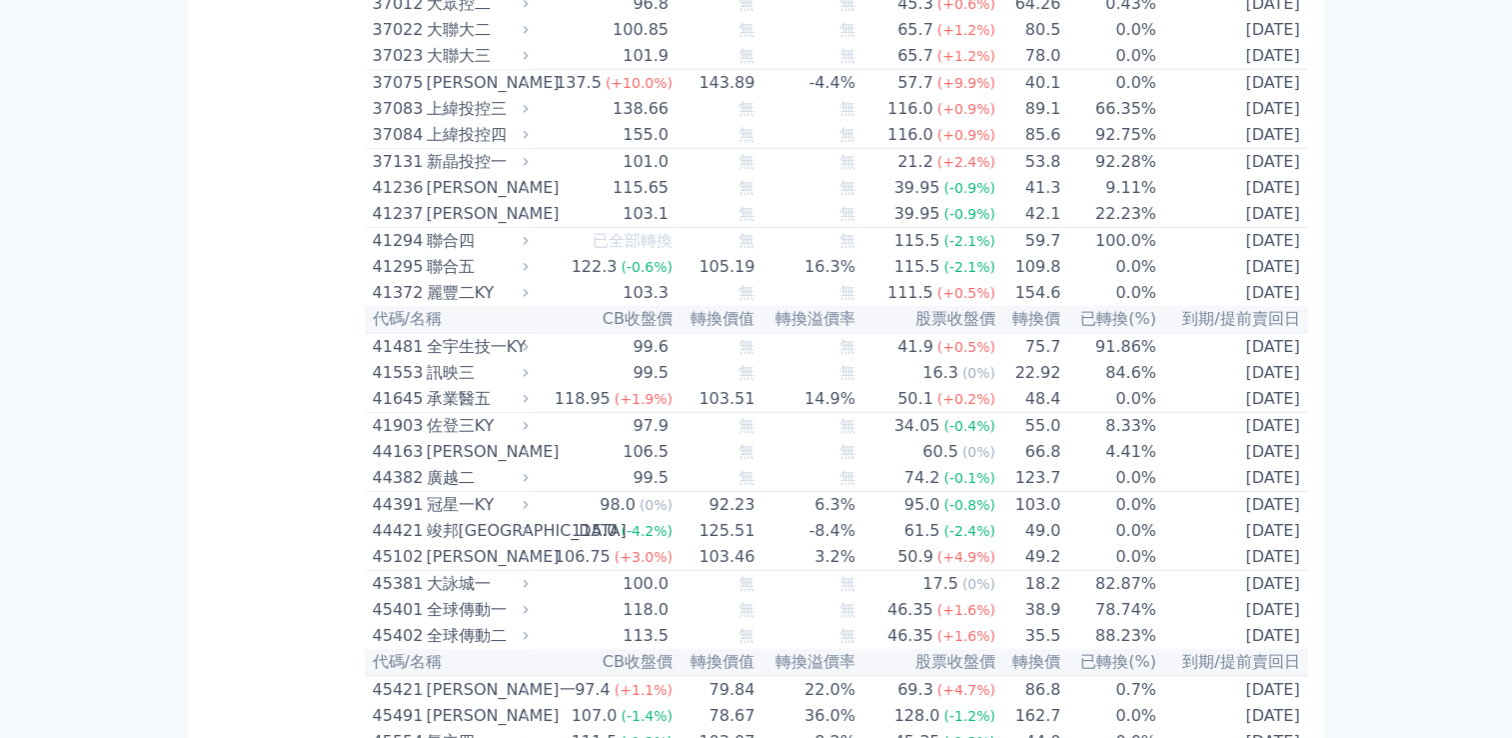
scroll to position [5203, 0]
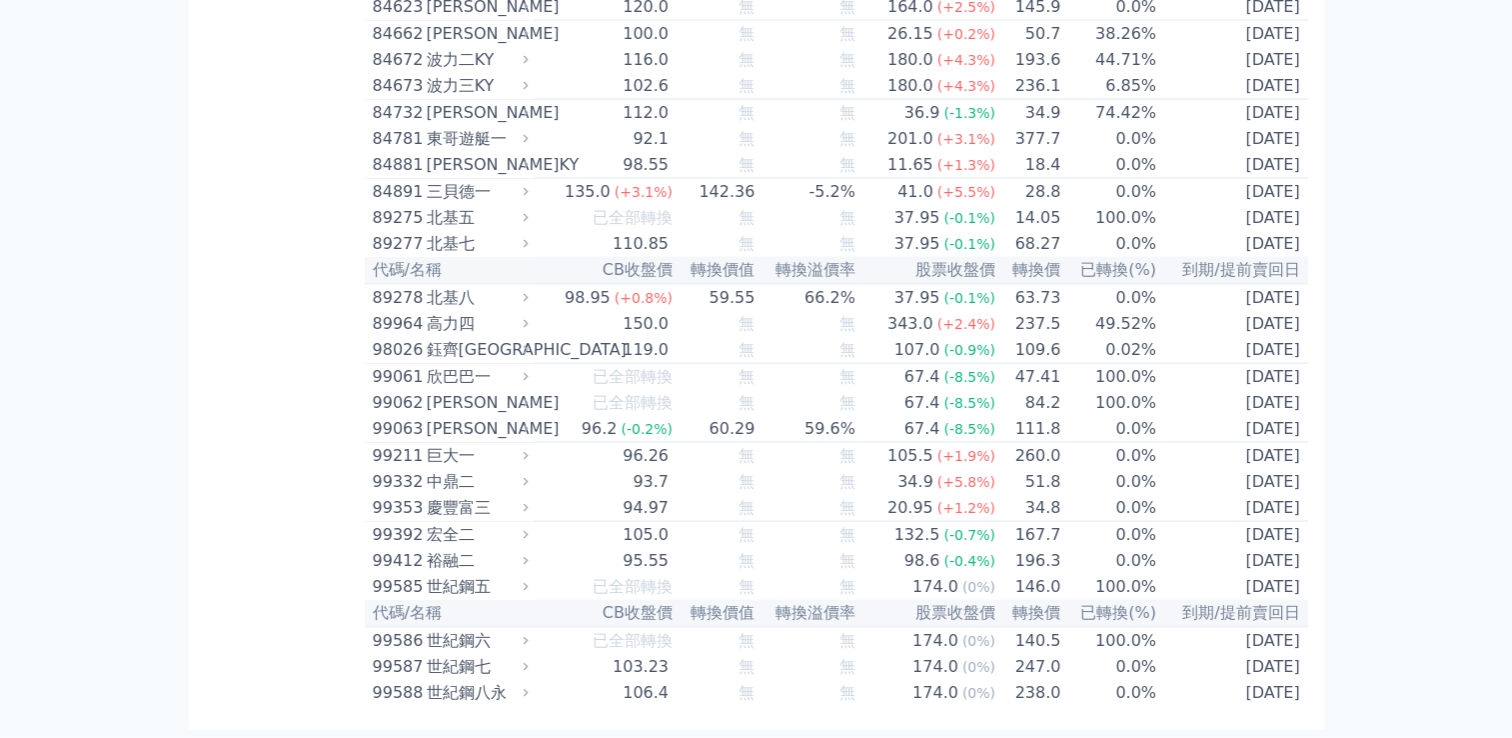
scroll to position [12361, 0]
